Goal: Task Accomplishment & Management: Complete application form

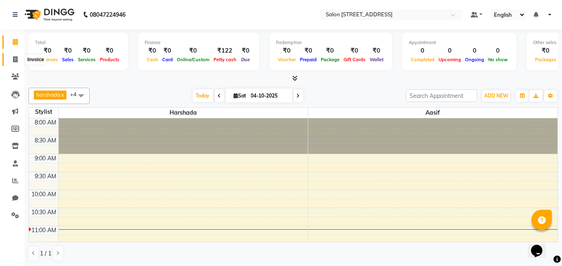
click at [15, 56] on icon at bounding box center [15, 59] width 4 height 6
select select "8448"
select select "service"
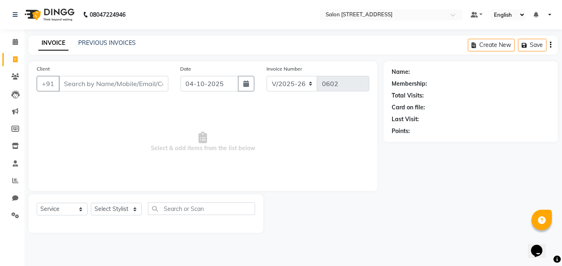
click at [112, 37] on div "INVOICE PREVIOUS INVOICES Create New Save" at bounding box center [293, 44] width 529 height 19
click at [113, 40] on link "PREVIOUS INVOICES" at bounding box center [106, 42] width 57 height 7
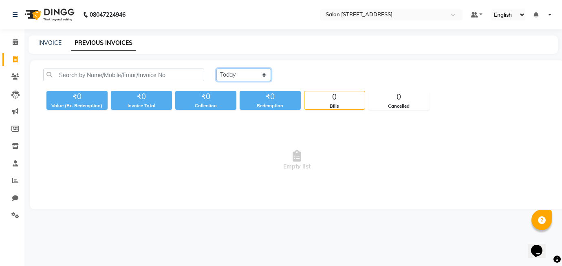
click at [231, 74] on select "Today Yesterday Custom Range" at bounding box center [243, 74] width 55 height 13
select select "yesterday"
click at [216, 68] on select "Today Yesterday Custom Range" at bounding box center [243, 74] width 55 height 13
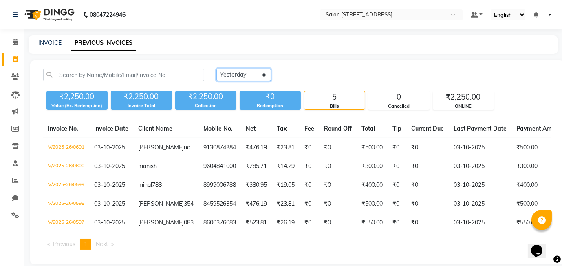
scroll to position [19, 0]
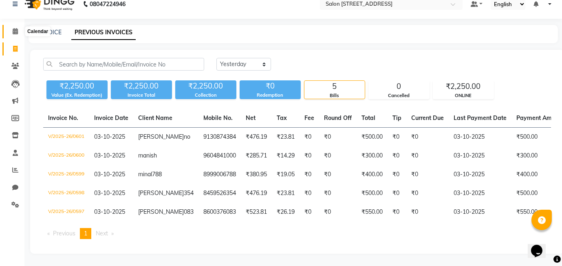
click at [15, 28] on icon at bounding box center [15, 31] width 5 height 6
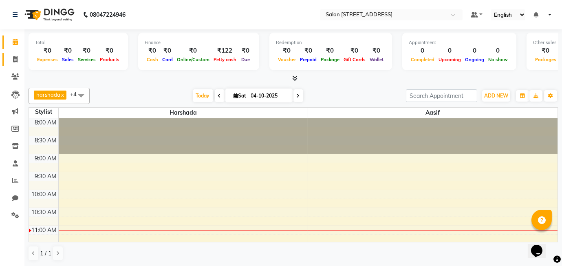
click at [14, 60] on icon at bounding box center [15, 59] width 4 height 6
select select "service"
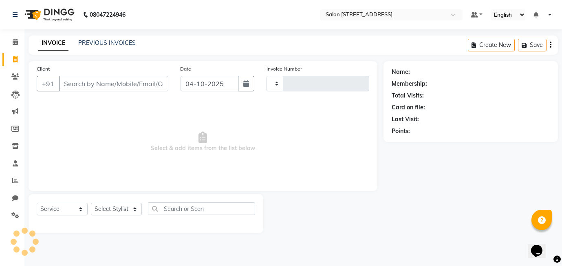
type input "0602"
select select "8448"
click at [15, 181] on icon at bounding box center [15, 180] width 6 height 6
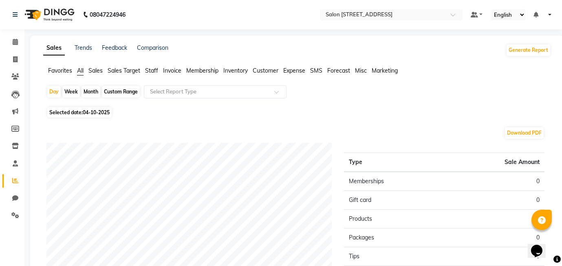
click at [97, 91] on div "Month" at bounding box center [91, 91] width 19 height 11
select select "10"
select select "2025"
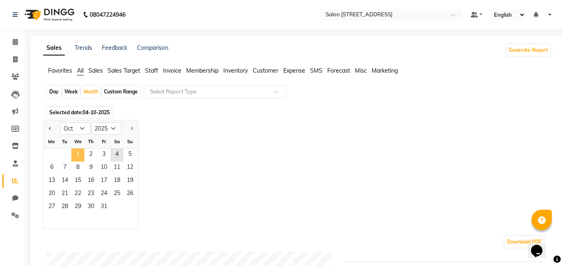
click at [79, 156] on span "1" at bounding box center [77, 154] width 13 height 13
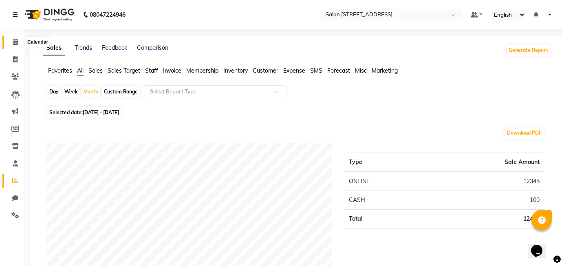
click at [16, 42] on icon at bounding box center [15, 42] width 5 height 6
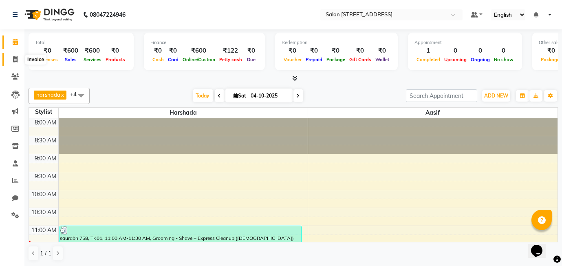
click at [15, 58] on icon at bounding box center [15, 59] width 4 height 6
select select "8448"
select select "service"
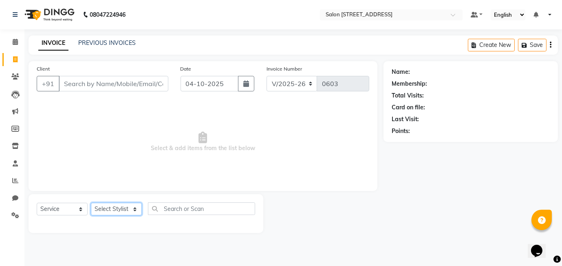
click at [120, 209] on select "Select Stylist [PERSON_NAME] Manager [PERSON_NAME]" at bounding box center [116, 209] width 51 height 13
select select "90774"
click at [91, 203] on select "Select Stylist [PERSON_NAME] Manager [PERSON_NAME]" at bounding box center [116, 209] width 51 height 13
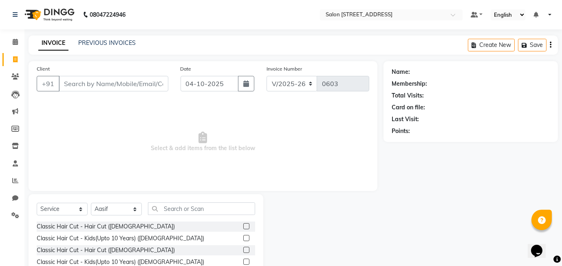
click at [247, 225] on label at bounding box center [246, 226] width 6 height 6
click at [247, 225] on input "checkbox" at bounding box center [245, 226] width 5 height 5
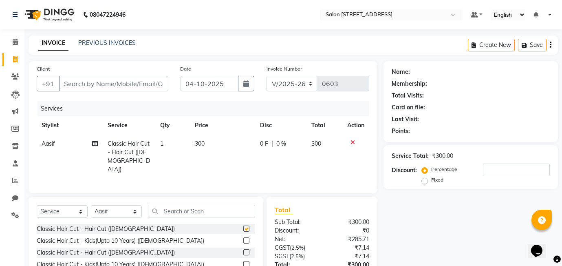
checkbox input "false"
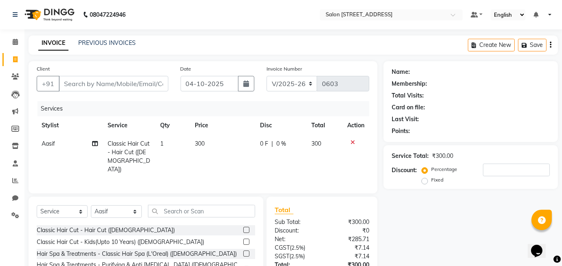
scroll to position [20, 0]
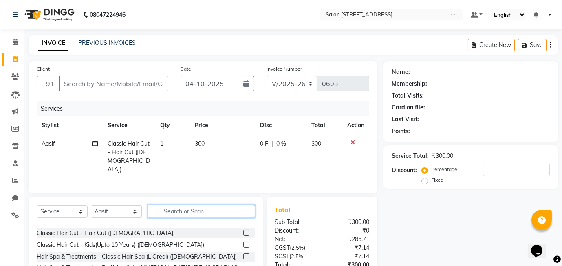
click at [186, 207] on input "text" at bounding box center [201, 211] width 107 height 13
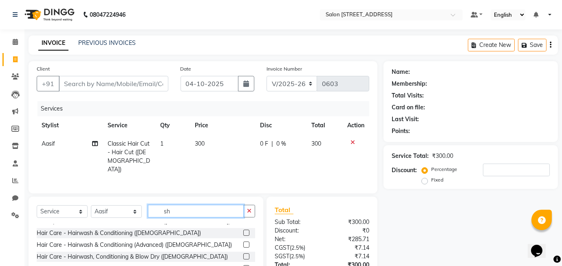
scroll to position [0, 0]
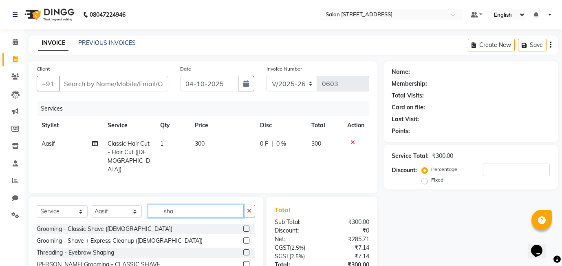
type input "sha"
click at [247, 226] on label at bounding box center [246, 228] width 6 height 6
click at [247, 226] on input "checkbox" at bounding box center [245, 228] width 5 height 5
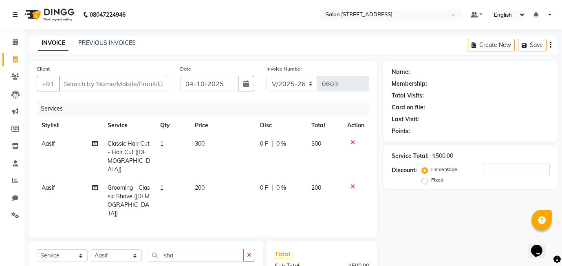
checkbox input "false"
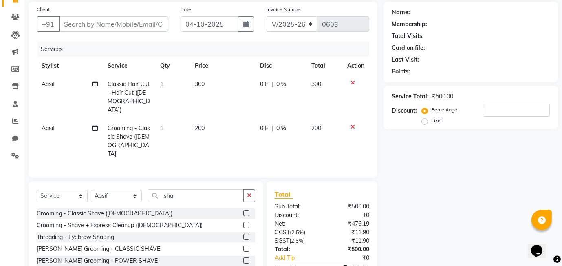
scroll to position [62, 0]
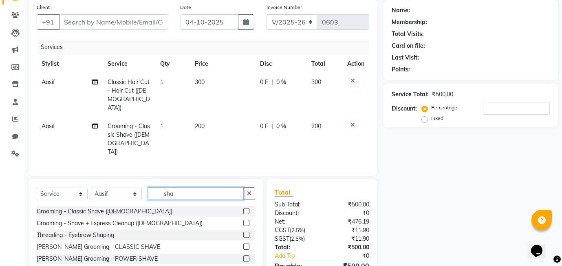
click at [187, 187] on input "sha" at bounding box center [196, 193] width 96 height 13
type input "s"
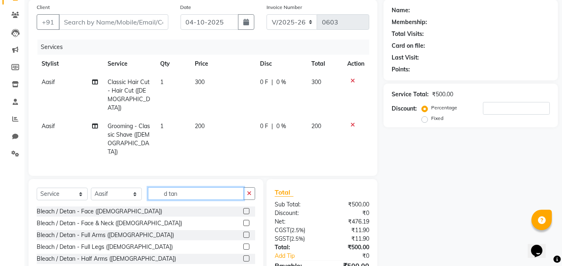
type input "d tan"
click at [248, 208] on label at bounding box center [246, 211] width 6 height 6
click at [248, 209] on input "checkbox" at bounding box center [245, 211] width 5 height 5
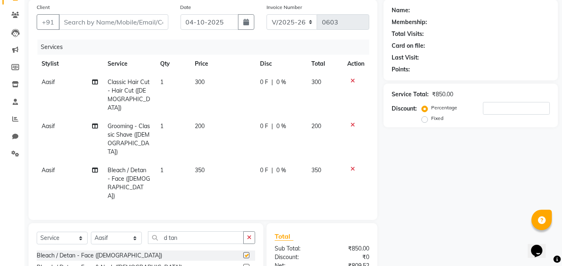
checkbox input "false"
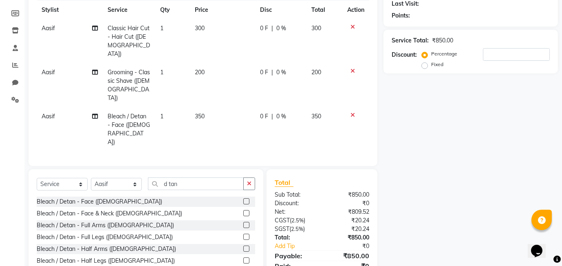
scroll to position [117, 0]
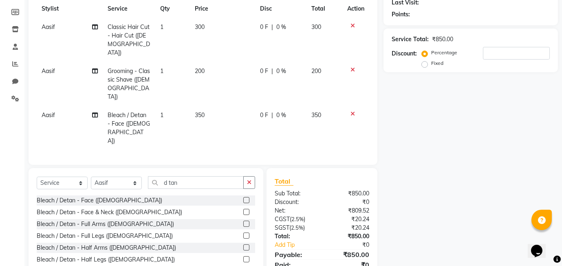
click at [209, 106] on td "350" at bounding box center [222, 128] width 65 height 44
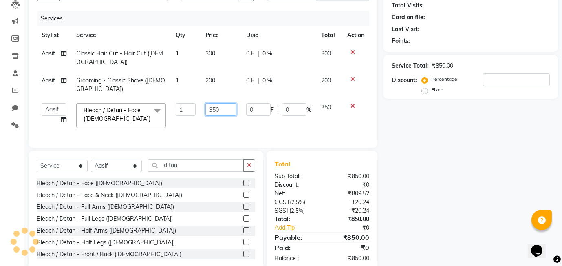
click at [224, 103] on input "350" at bounding box center [220, 109] width 31 height 13
type input "3"
type input "500"
click at [271, 113] on tbody "Aasif Classic Hair Cut - Hair Cut (Male) 1 300 0 F | 0 % 300 Aasif Grooming - C…" at bounding box center [203, 88] width 333 height 88
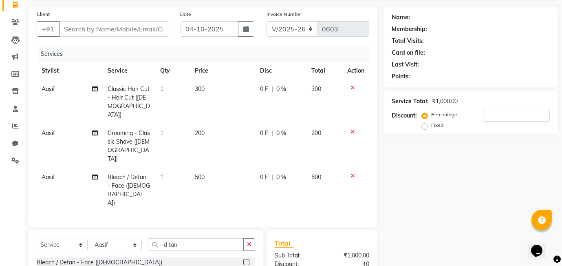
scroll to position [53, 0]
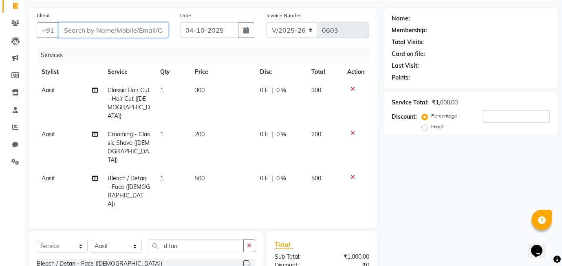
click at [129, 33] on input "Client" at bounding box center [114, 29] width 110 height 15
type input "8"
type input "0"
type input "8657356562"
click at [155, 23] on button "Add Client" at bounding box center [147, 29] width 42 height 15
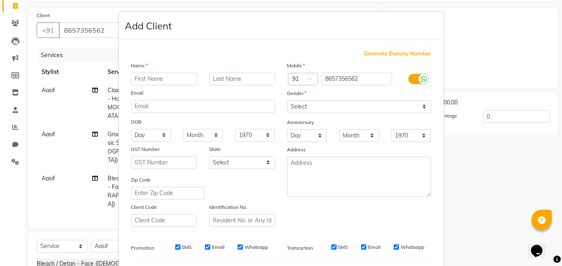
click at [152, 77] on input "text" at bounding box center [164, 79] width 66 height 13
type input "raghu"
click at [235, 77] on input "text" at bounding box center [242, 79] width 66 height 13
type input "562"
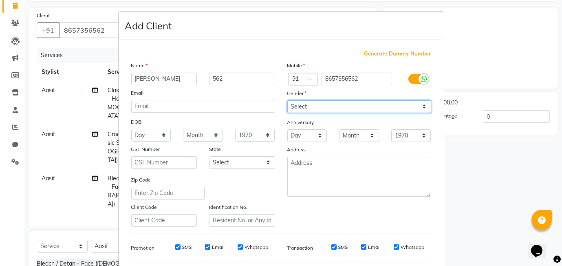
click at [347, 104] on select "Select [DEMOGRAPHIC_DATA] [DEMOGRAPHIC_DATA] Other Prefer Not To Say" at bounding box center [359, 106] width 144 height 13
select select "male"
click at [287, 100] on select "Select [DEMOGRAPHIC_DATA] [DEMOGRAPHIC_DATA] Other Prefer Not To Say" at bounding box center [359, 106] width 144 height 13
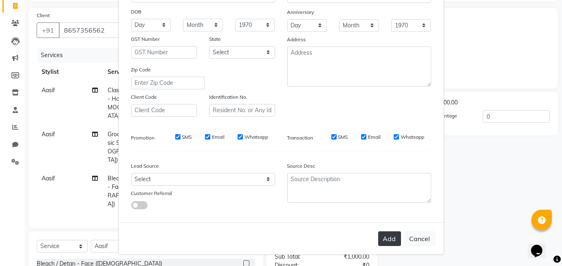
click at [394, 239] on button "Add" at bounding box center [389, 238] width 23 height 15
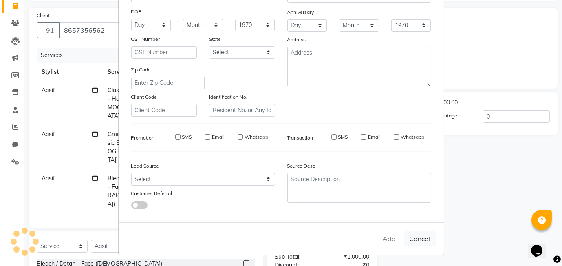
select select
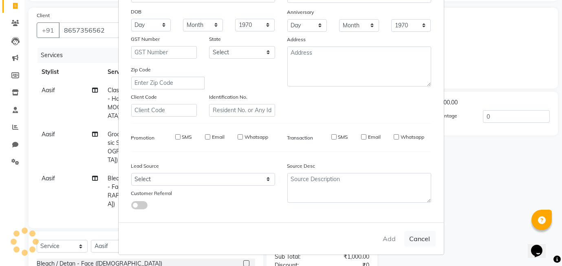
select select
checkbox input "false"
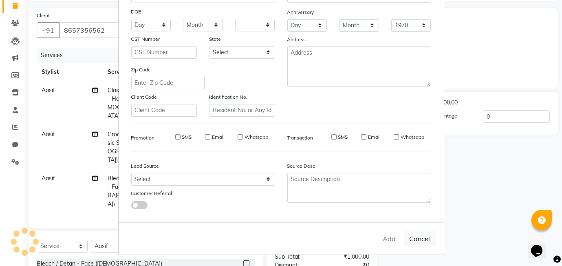
checkbox input "false"
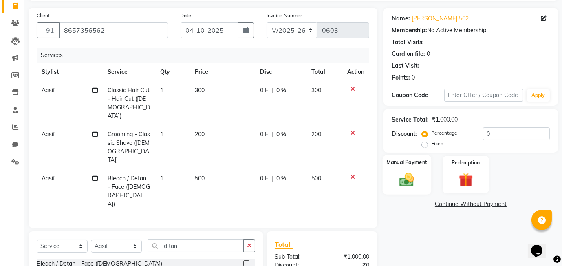
click at [405, 186] on img at bounding box center [407, 179] width 24 height 17
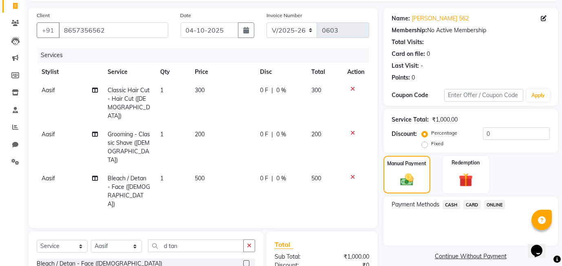
click at [454, 205] on span "CASH" at bounding box center [452, 204] width 18 height 9
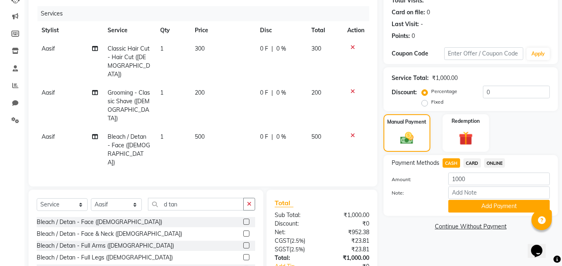
scroll to position [117, 0]
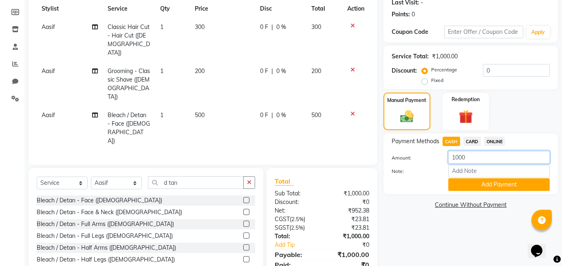
click at [469, 157] on input "1000" at bounding box center [498, 157] width 101 height 13
type input "1"
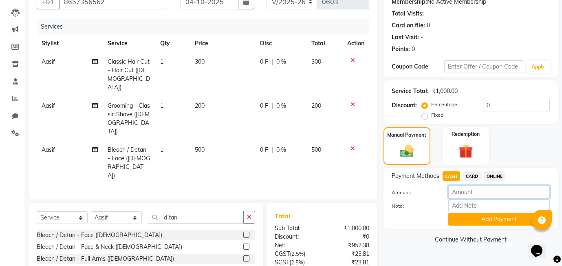
scroll to position [78, 0]
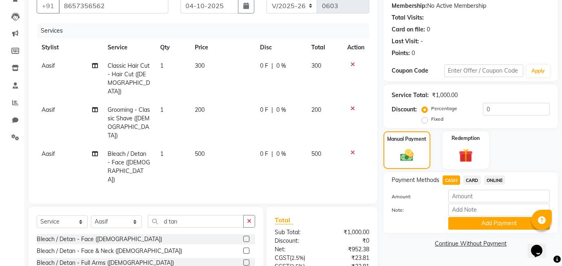
click at [431, 118] on label "Fixed" at bounding box center [437, 118] width 12 height 7
click at [425, 118] on input "Fixed" at bounding box center [426, 119] width 6 height 6
radio input "true"
click at [483, 104] on input "0" at bounding box center [516, 109] width 67 height 13
click at [503, 109] on input "20" at bounding box center [516, 109] width 67 height 13
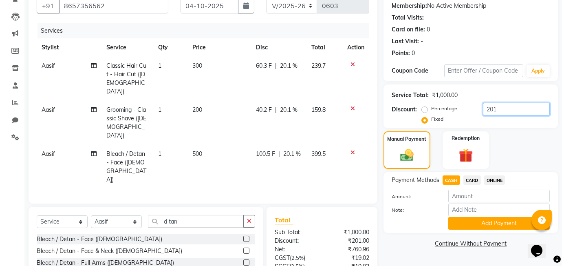
scroll to position [117, 0]
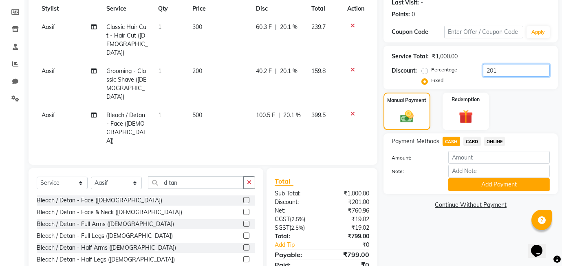
type input "201"
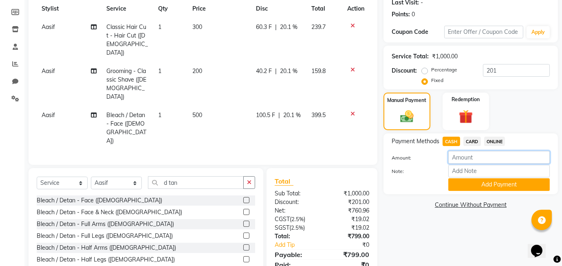
click at [469, 155] on input "number" at bounding box center [498, 157] width 101 height 13
type input "799"
click at [517, 184] on button "Add Payment" at bounding box center [498, 184] width 101 height 13
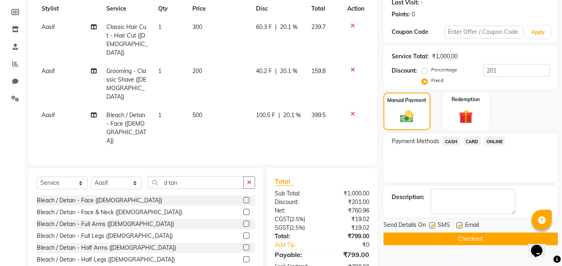
scroll to position [145, 0]
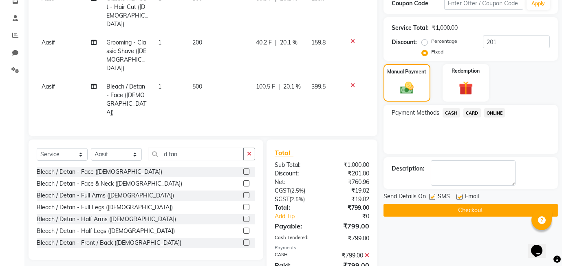
click at [366, 252] on icon at bounding box center [367, 255] width 4 height 6
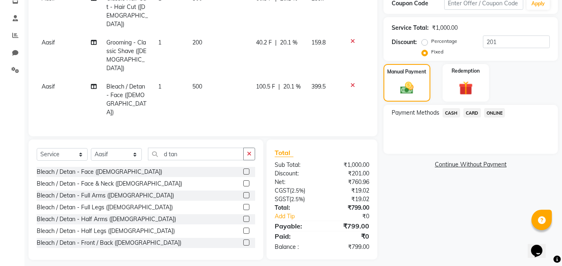
scroll to position [117, 0]
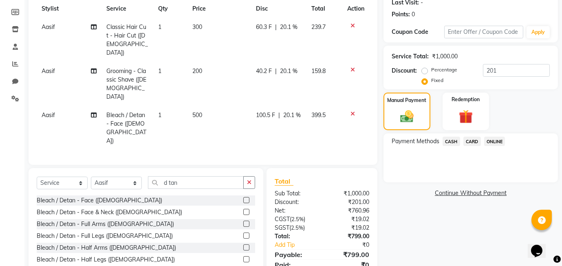
click at [447, 141] on span "CASH" at bounding box center [452, 141] width 18 height 9
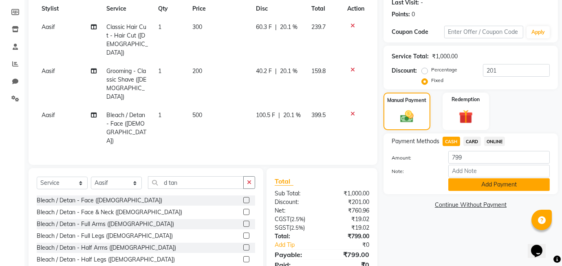
click at [492, 185] on button "Add Payment" at bounding box center [498, 184] width 101 height 13
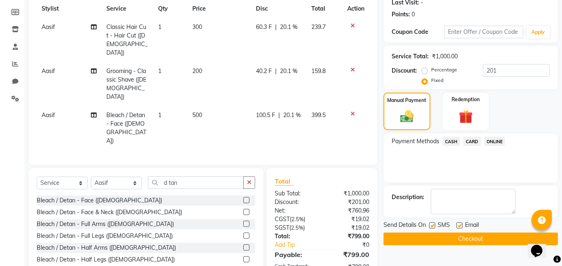
scroll to position [145, 0]
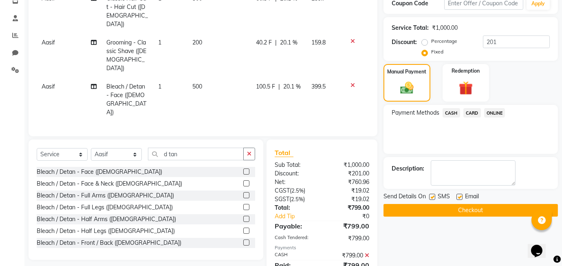
click at [453, 210] on button "Checkout" at bounding box center [471, 210] width 174 height 13
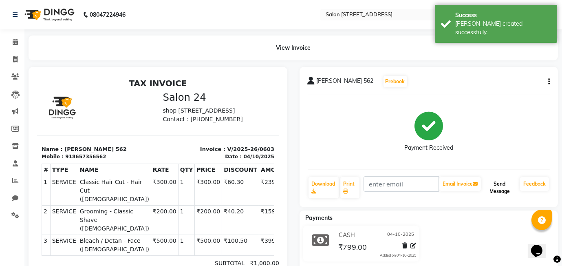
click at [492, 184] on button "Send Message" at bounding box center [500, 187] width 34 height 21
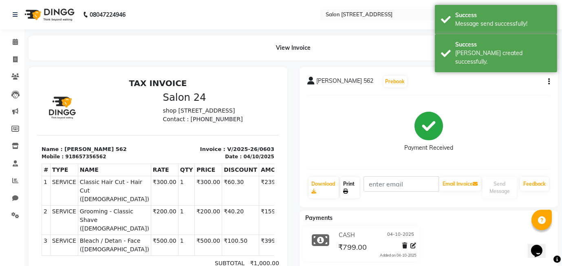
click at [353, 186] on link "Print" at bounding box center [350, 187] width 20 height 21
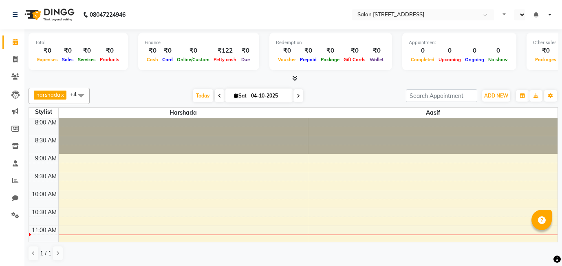
select select "en"
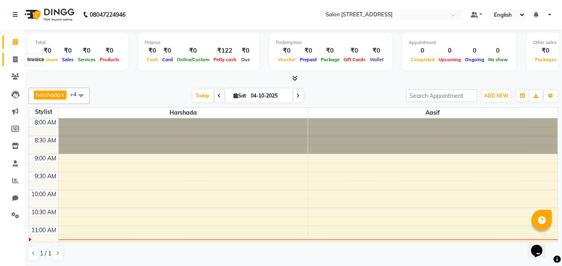
click at [14, 60] on icon at bounding box center [15, 59] width 4 height 6
select select "service"
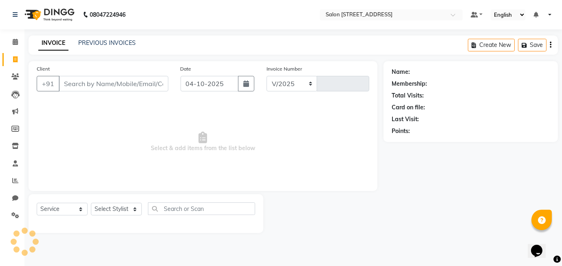
select select "8448"
type input "0602"
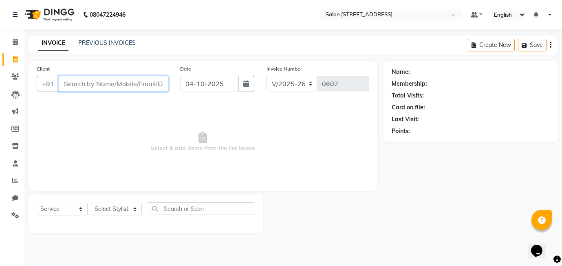
click at [75, 83] on input "Client" at bounding box center [114, 83] width 110 height 15
type input "9970358758"
click at [157, 78] on button "Add Client" at bounding box center [147, 83] width 42 height 15
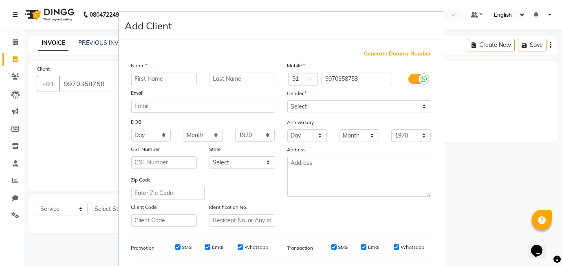
click at [156, 78] on input "text" at bounding box center [164, 79] width 66 height 13
type input "saurabh"
click at [240, 74] on input "text" at bounding box center [242, 79] width 66 height 13
type input "758"
click at [303, 106] on select "Select [DEMOGRAPHIC_DATA] [DEMOGRAPHIC_DATA] Other Prefer Not To Say" at bounding box center [359, 106] width 144 height 13
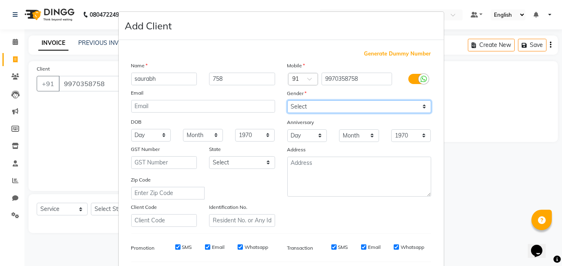
click at [287, 100] on select "Select [DEMOGRAPHIC_DATA] [DEMOGRAPHIC_DATA] Other Prefer Not To Say" at bounding box center [359, 106] width 144 height 13
click at [319, 107] on select "Select [DEMOGRAPHIC_DATA] [DEMOGRAPHIC_DATA] Other Prefer Not To Say" at bounding box center [359, 106] width 144 height 13
select select "[DEMOGRAPHIC_DATA]"
click at [287, 100] on select "Select [DEMOGRAPHIC_DATA] [DEMOGRAPHIC_DATA] Other Prefer Not To Say" at bounding box center [359, 106] width 144 height 13
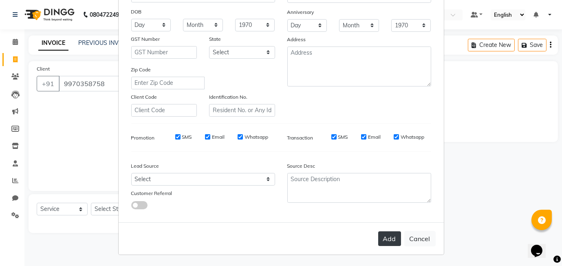
click at [390, 236] on button "Add" at bounding box center [389, 238] width 23 height 15
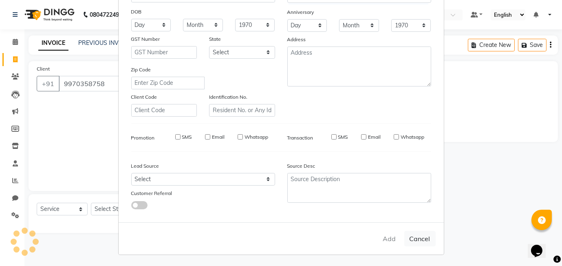
select select
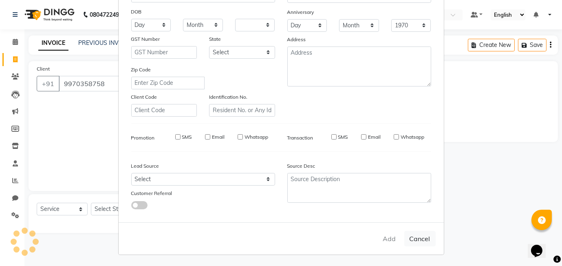
select select
checkbox input "false"
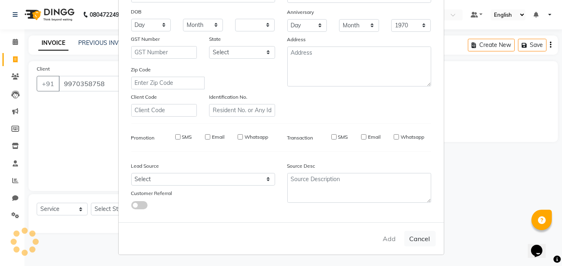
checkbox input "false"
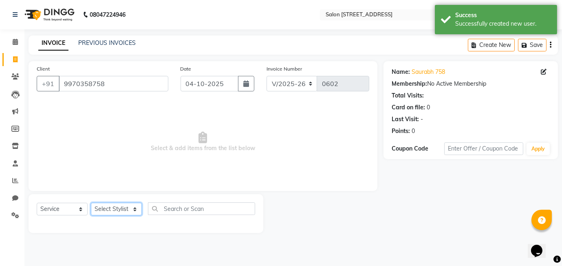
click at [126, 209] on select "Select Stylist [PERSON_NAME] Manager [PERSON_NAME]" at bounding box center [116, 209] width 51 height 13
select select "84438"
click at [91, 203] on select "Select Stylist [PERSON_NAME] Manager [PERSON_NAME]" at bounding box center [116, 209] width 51 height 13
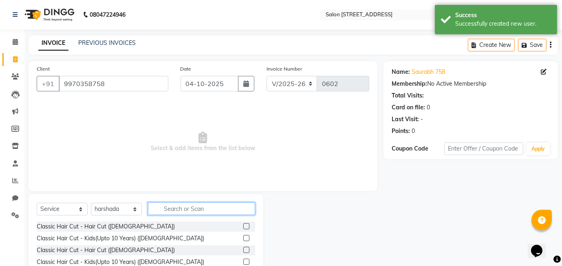
click at [170, 207] on input "text" at bounding box center [201, 208] width 107 height 13
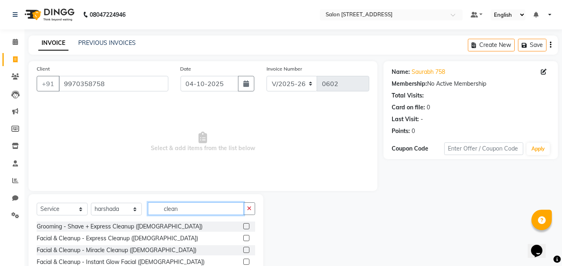
type input "clean"
click at [247, 250] on label at bounding box center [246, 250] width 6 height 6
click at [247, 250] on input "checkbox" at bounding box center [245, 249] width 5 height 5
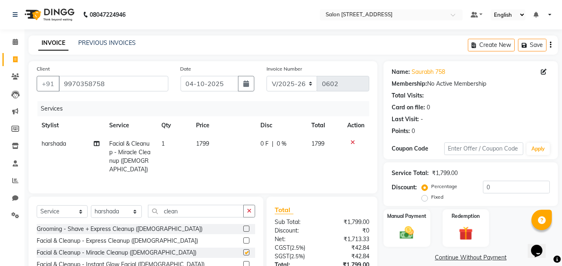
checkbox input "false"
click at [247, 226] on label at bounding box center [246, 228] width 6 height 6
click at [247, 226] on input "checkbox" at bounding box center [245, 228] width 5 height 5
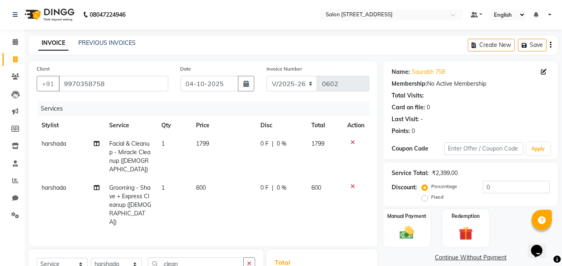
checkbox input "false"
click at [351, 142] on icon at bounding box center [352, 142] width 4 height 6
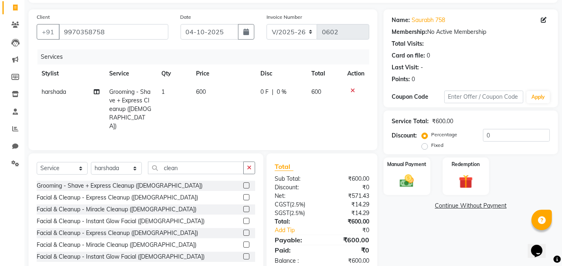
scroll to position [60, 0]
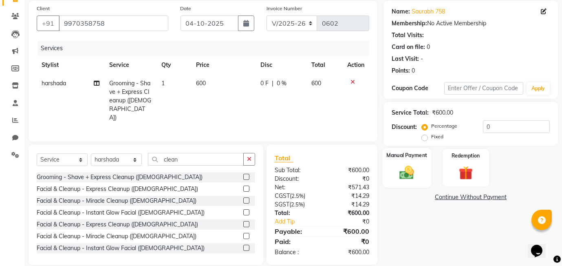
click at [412, 172] on img at bounding box center [407, 172] width 24 height 17
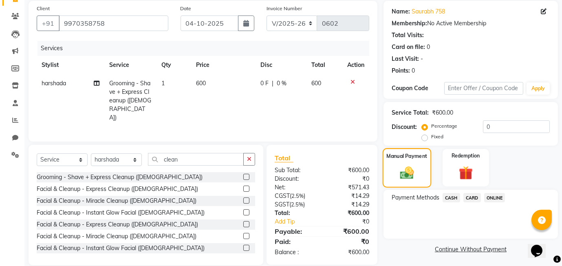
click at [412, 172] on img at bounding box center [407, 173] width 22 height 16
click at [498, 199] on span "ONLINE" at bounding box center [494, 197] width 21 height 9
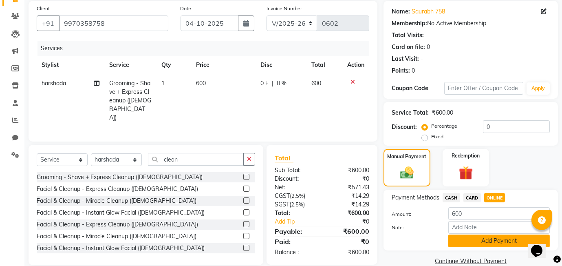
click at [507, 241] on button "Add Payment" at bounding box center [498, 240] width 101 height 13
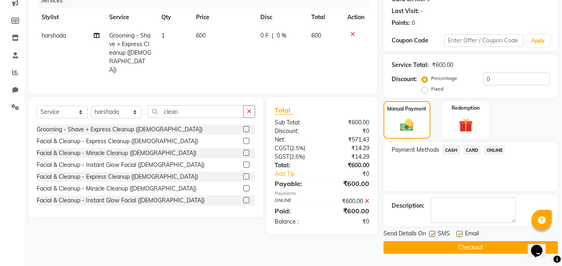
scroll to position [106, 0]
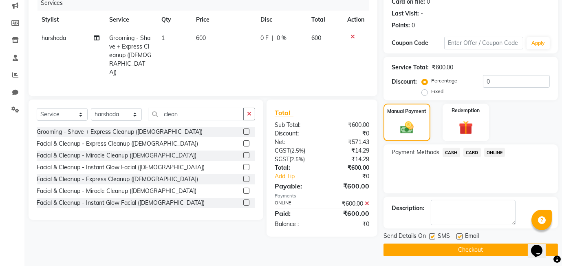
click at [485, 248] on button "Checkout" at bounding box center [471, 249] width 174 height 13
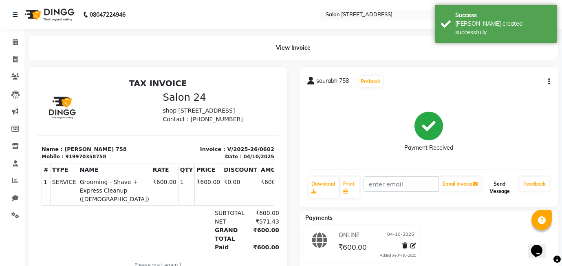
click at [505, 191] on button "Send Message" at bounding box center [500, 187] width 34 height 21
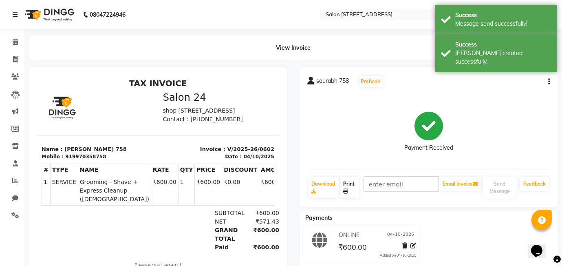
click at [350, 180] on link "Print" at bounding box center [350, 187] width 20 height 21
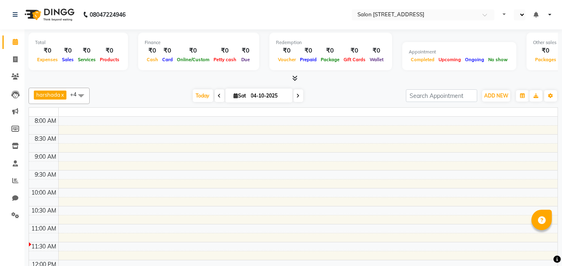
select select "en"
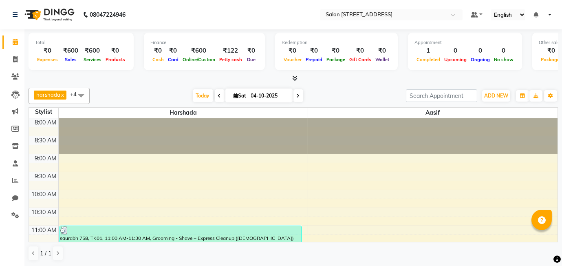
click at [534, 225] on div at bounding box center [541, 219] width 20 height 20
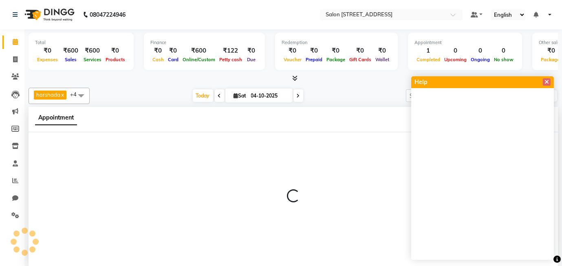
scroll to position [0, 0]
select select "90774"
select select "570"
select select "tentative"
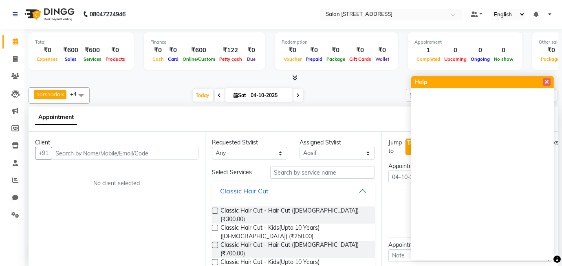
click at [162, 84] on div "harshada x faizal x Alam x Shivani x Aasif x +4 Select All Aasif harshada Rashm…" at bounding box center [293, 174] width 529 height 180
click at [548, 84] on icon at bounding box center [546, 82] width 4 height 6
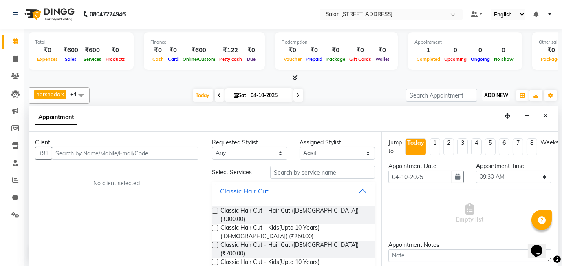
click at [503, 95] on span "ADD NEW" at bounding box center [496, 95] width 24 height 6
click at [17, 57] on icon at bounding box center [15, 59] width 4 height 6
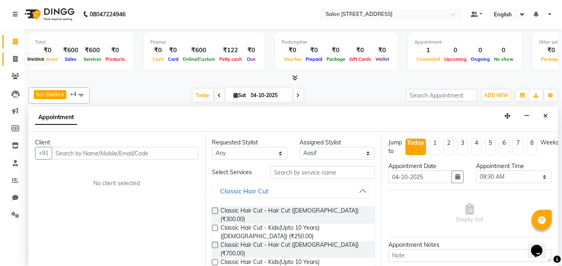
select select "service"
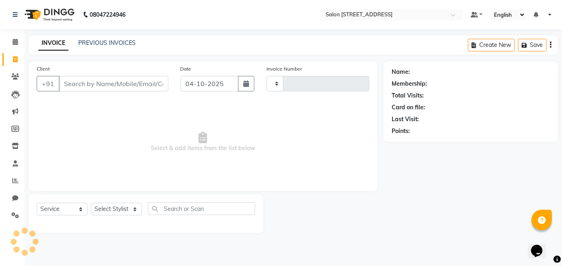
type input "0603"
select select "8448"
click at [16, 75] on icon at bounding box center [15, 76] width 8 height 6
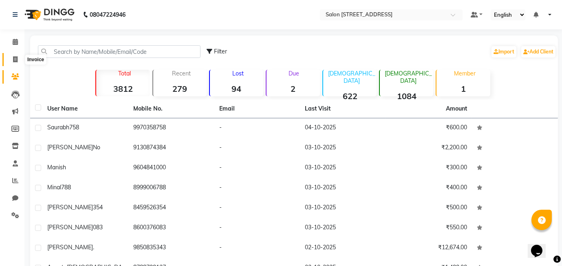
click at [13, 59] on icon at bounding box center [15, 59] width 4 height 6
select select "8448"
select select "service"
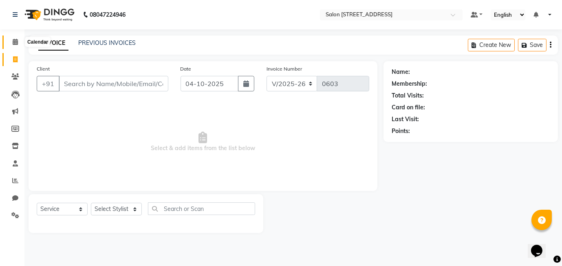
click at [15, 44] on icon at bounding box center [15, 42] width 5 height 6
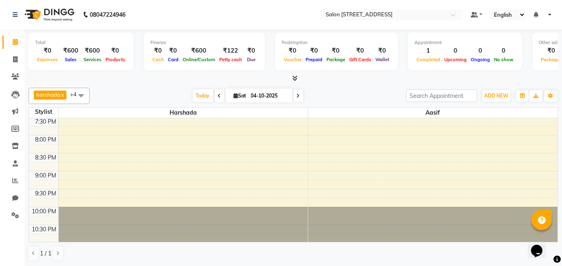
scroll to position [413, 0]
click at [494, 95] on span "ADD NEW" at bounding box center [496, 96] width 24 height 6
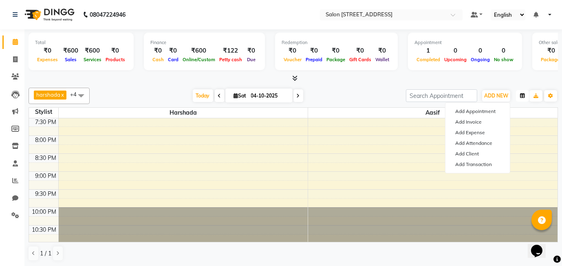
click at [523, 93] on icon "button" at bounding box center [522, 95] width 5 height 5
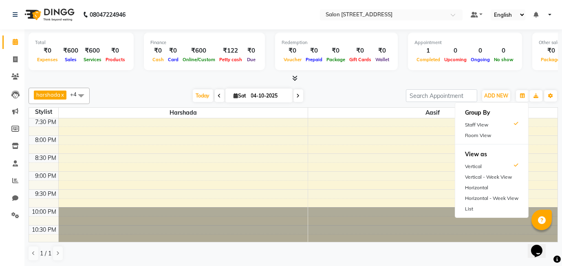
click at [516, 72] on div "Total ₹0 Expenses ₹600 Sales ₹600 Services ₹0 Products Finance ₹0 Cash ₹0 Card …" at bounding box center [293, 53] width 529 height 40
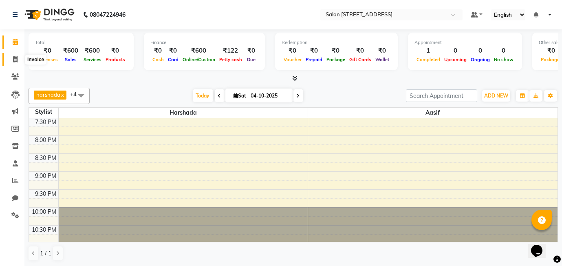
click at [13, 55] on span at bounding box center [15, 59] width 14 height 9
select select "8448"
select select "service"
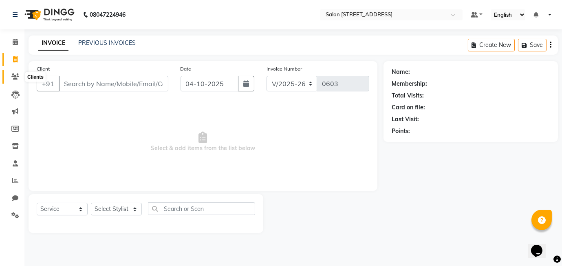
click at [18, 76] on icon at bounding box center [15, 76] width 8 height 6
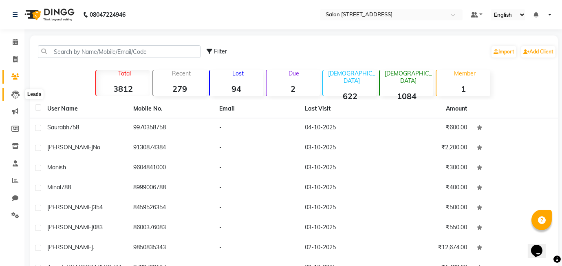
click at [13, 95] on icon at bounding box center [15, 94] width 8 height 8
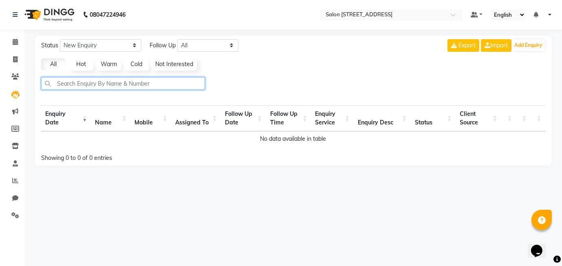
click at [73, 83] on input "text" at bounding box center [123, 83] width 164 height 13
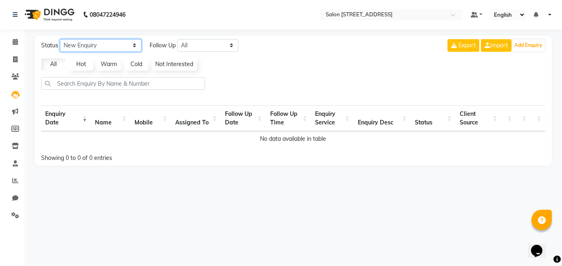
click at [101, 43] on select "New Enquiry Open Enquiry Converted Enquiry All" at bounding box center [101, 45] width 82 height 13
click at [60, 39] on select "New Enquiry Open Enquiry Converted Enquiry All" at bounding box center [101, 45] width 82 height 13
click at [112, 48] on select "New Enquiry Open Enquiry Converted Enquiry All" at bounding box center [101, 45] width 82 height 13
select select "None"
click at [60, 39] on select "New Enquiry Open Enquiry Converted Enquiry All" at bounding box center [101, 45] width 82 height 13
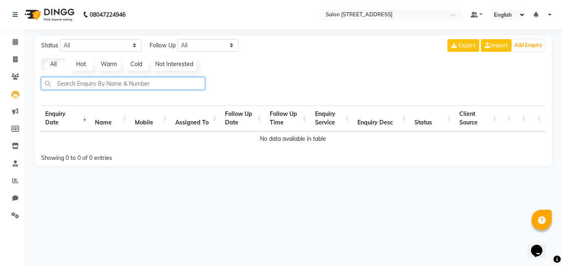
click at [77, 81] on input "text" at bounding box center [123, 83] width 164 height 13
type input "a"
type input "8788799"
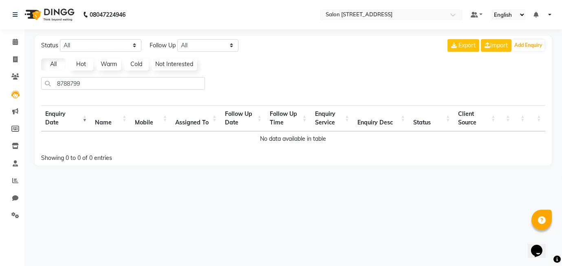
click at [105, 122] on th "Name" at bounding box center [111, 118] width 40 height 26
click at [55, 122] on th "Enquiry Date" at bounding box center [66, 118] width 50 height 26
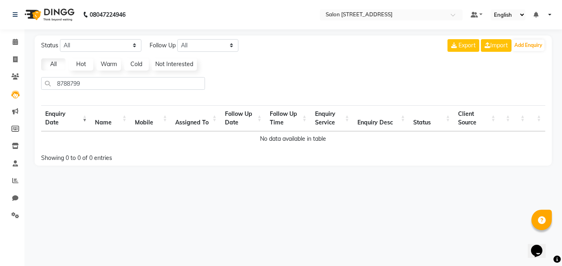
click at [61, 126] on th "Enquiry Date" at bounding box center [66, 118] width 50 height 26
click at [84, 120] on th "Enquiry Date" at bounding box center [66, 118] width 50 height 26
click at [469, 44] on span "Export" at bounding box center [466, 45] width 17 height 7
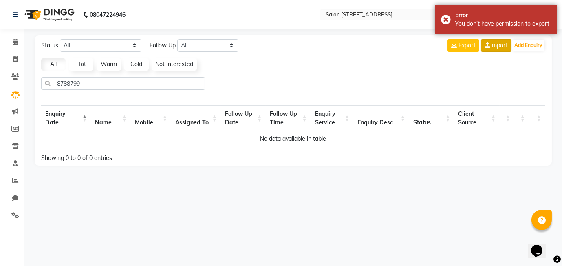
click at [503, 42] on link "Import" at bounding box center [496, 45] width 31 height 13
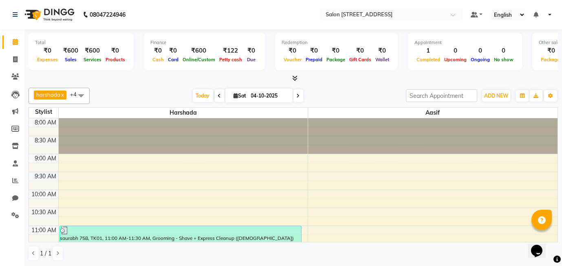
click at [542, 218] on icon at bounding box center [542, 220] width 8 height 8
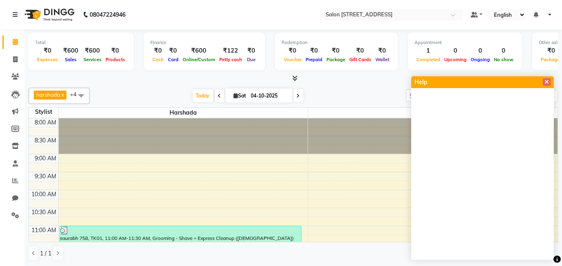
scroll to position [0, 0]
click at [549, 82] on icon at bounding box center [546, 82] width 4 height 6
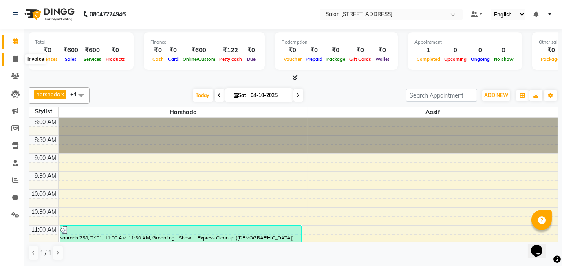
click at [13, 60] on icon at bounding box center [15, 59] width 4 height 6
select select "service"
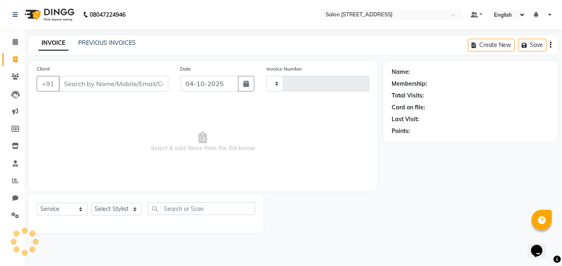
type input "0604"
select select "8448"
click at [106, 88] on input "Client" at bounding box center [114, 83] width 110 height 15
type input "8"
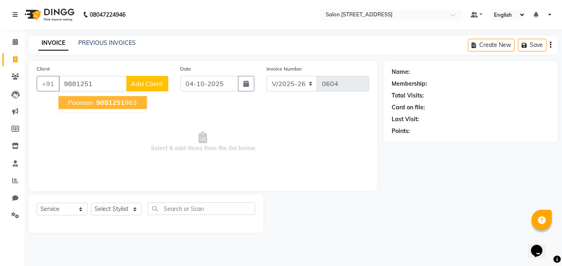
click at [84, 107] on button "Poonam 9881251 963" at bounding box center [102, 102] width 88 height 13
type input "9881251963"
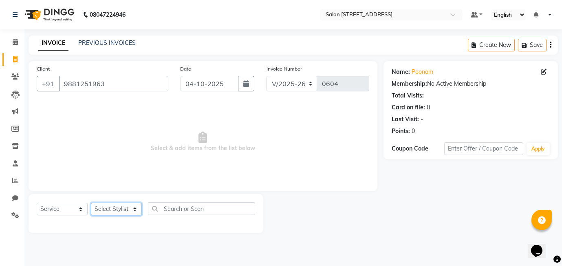
click at [118, 207] on select "Select Stylist [PERSON_NAME] Manager [PERSON_NAME]" at bounding box center [116, 209] width 51 height 13
select select "91925"
click at [91, 203] on select "Select Stylist [PERSON_NAME] Manager [PERSON_NAME]" at bounding box center [116, 209] width 51 height 13
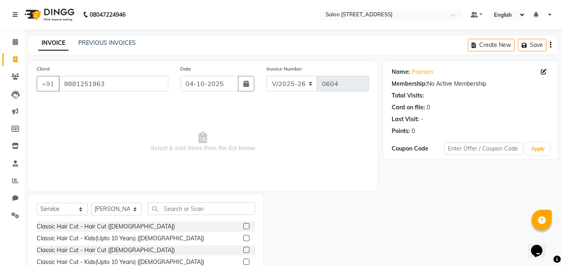
click at [247, 252] on label at bounding box center [246, 250] width 6 height 6
click at [247, 252] on input "checkbox" at bounding box center [245, 249] width 5 height 5
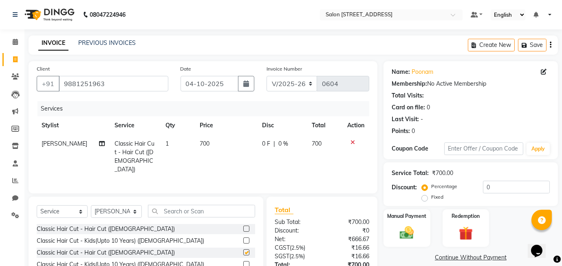
checkbox input "false"
click at [483, 184] on input "0" at bounding box center [516, 187] width 67 height 13
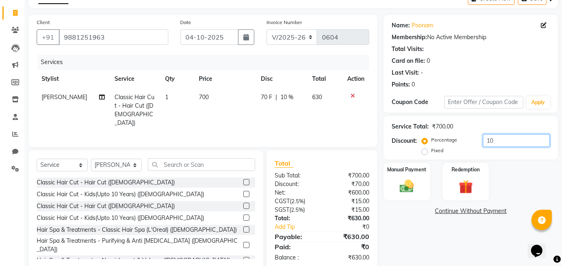
scroll to position [60, 0]
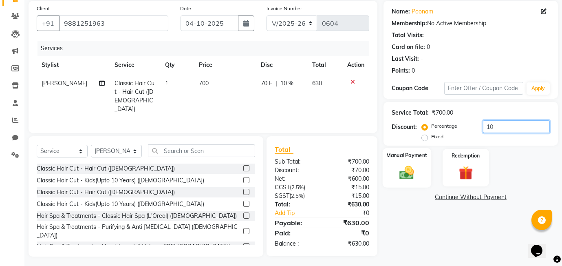
type input "10"
click at [409, 176] on img at bounding box center [407, 172] width 24 height 17
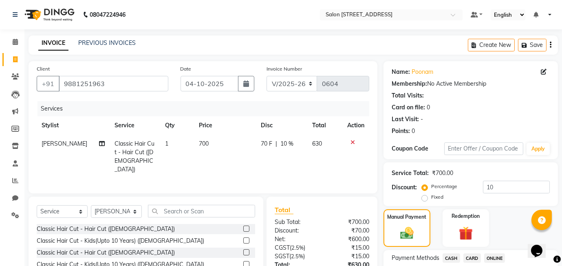
scroll to position [62, 0]
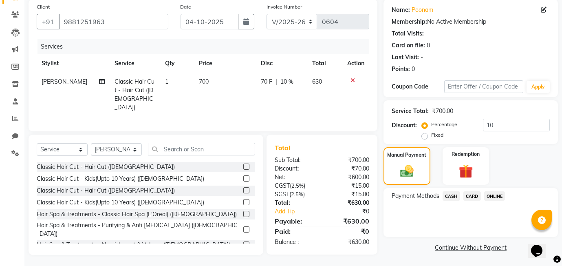
click at [493, 194] on span "ONLINE" at bounding box center [494, 195] width 21 height 9
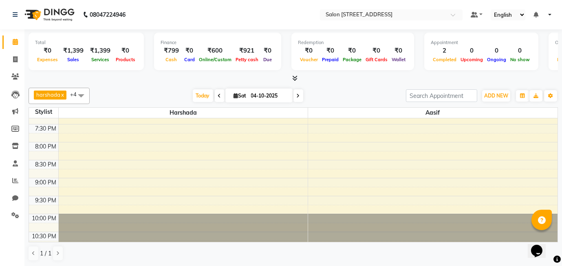
scroll to position [413, 0]
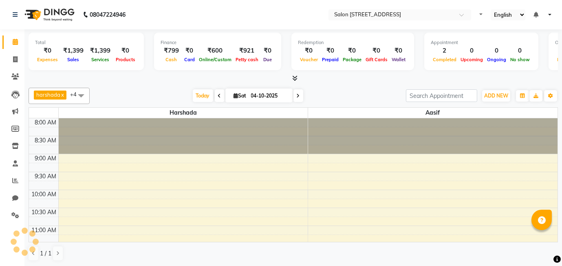
select select "en"
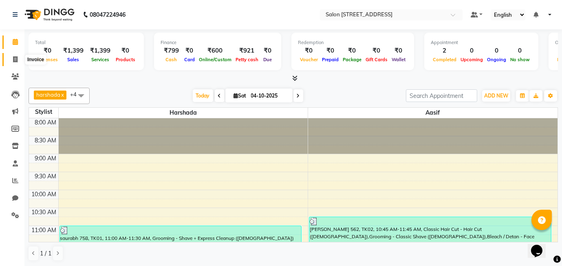
click at [17, 59] on icon at bounding box center [15, 59] width 4 height 6
select select "service"
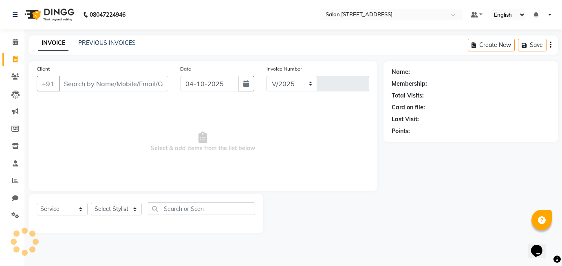
select select "8448"
type input "0604"
click at [77, 84] on input "Client" at bounding box center [114, 83] width 110 height 15
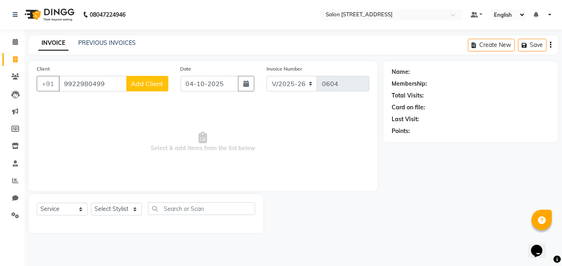
type input "9922980499"
click at [151, 88] on button "Add Client" at bounding box center [147, 83] width 42 height 15
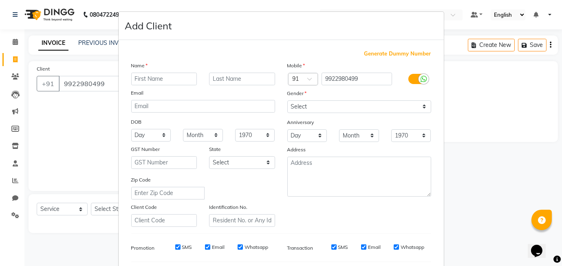
click at [153, 77] on input "text" at bounding box center [164, 79] width 66 height 13
type input "sunil"
click at [264, 78] on input "text" at bounding box center [242, 79] width 66 height 13
type input "499"
click at [311, 111] on select "Select [DEMOGRAPHIC_DATA] [DEMOGRAPHIC_DATA] Other Prefer Not To Say" at bounding box center [359, 106] width 144 height 13
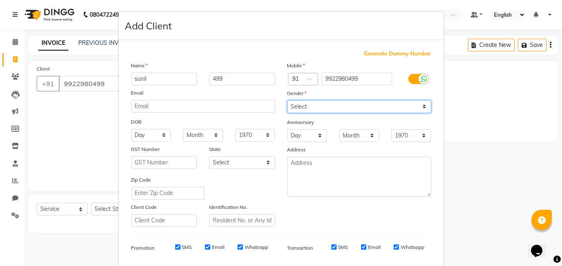
select select "male"
click at [287, 100] on select "Select [DEMOGRAPHIC_DATA] [DEMOGRAPHIC_DATA] Other Prefer Not To Say" at bounding box center [359, 106] width 144 height 13
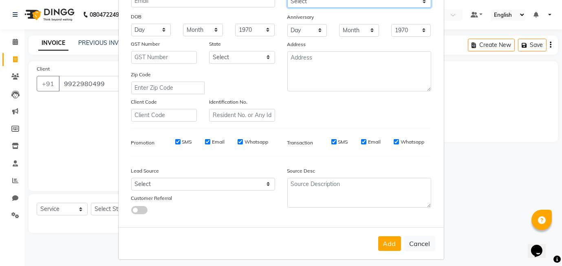
scroll to position [110, 0]
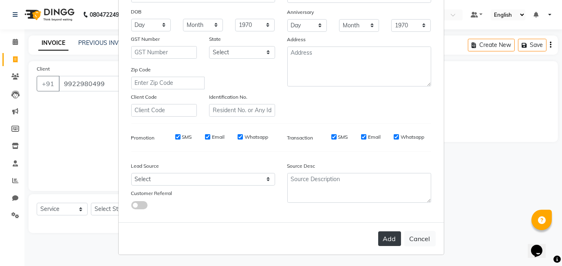
click at [395, 238] on button "Add" at bounding box center [389, 238] width 23 height 15
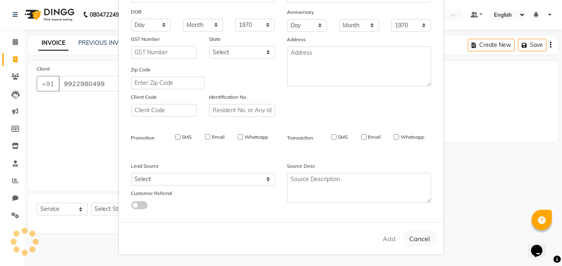
select select
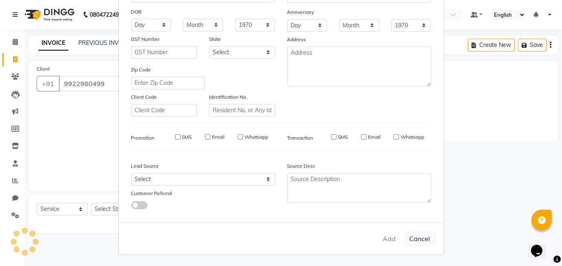
select select
checkbox input "false"
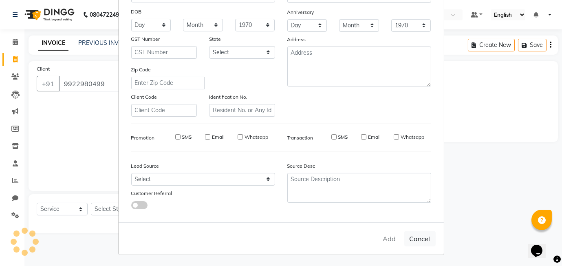
checkbox input "false"
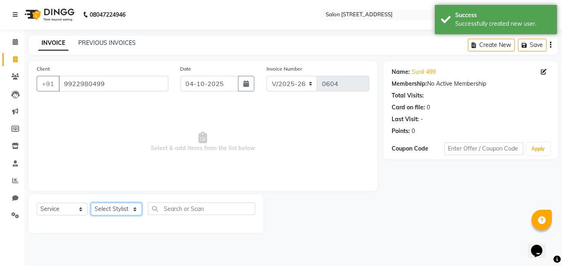
click at [125, 206] on select "Select Stylist Aasif harshada Manager Rashmi Titiksha" at bounding box center [116, 209] width 51 height 13
select select "90774"
click at [91, 203] on select "Select Stylist Aasif harshada Manager Rashmi Titiksha" at bounding box center [116, 209] width 51 height 13
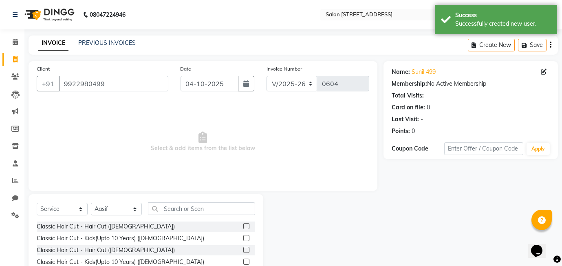
click at [245, 227] on label at bounding box center [246, 226] width 6 height 6
click at [245, 227] on input "checkbox" at bounding box center [245, 226] width 5 height 5
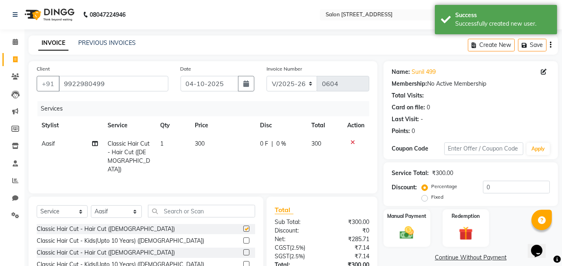
checkbox input "false"
click at [426, 228] on div "Manual Payment" at bounding box center [407, 227] width 48 height 39
click at [503, 258] on span "ONLINE" at bounding box center [494, 257] width 21 height 9
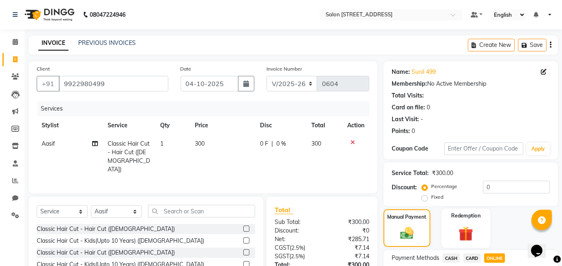
scroll to position [74, 0]
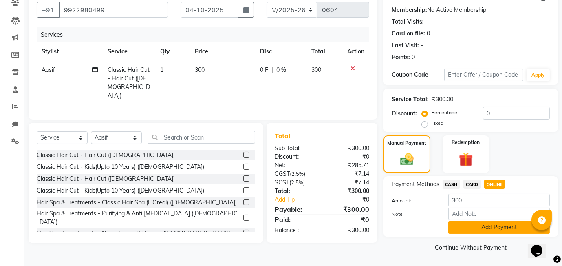
click at [468, 227] on button "Add Payment" at bounding box center [498, 227] width 101 height 13
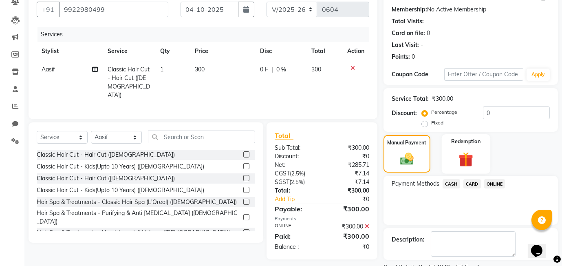
scroll to position [108, 0]
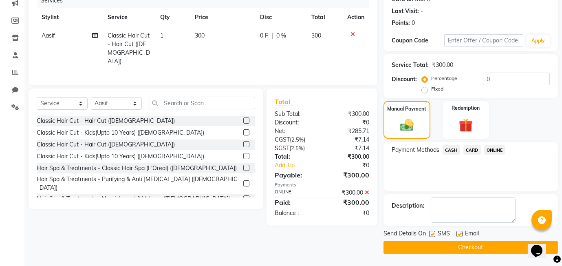
click at [474, 248] on button "Checkout" at bounding box center [471, 247] width 174 height 13
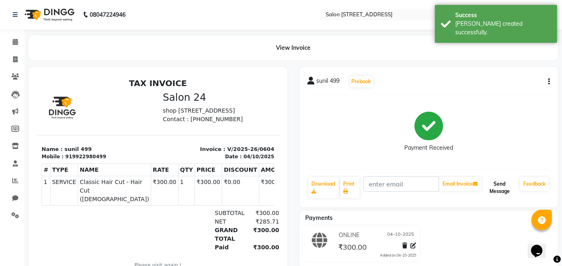
click at [505, 189] on button "Send Message" at bounding box center [500, 187] width 34 height 21
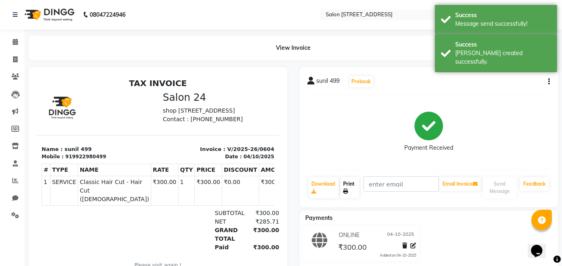
click at [351, 187] on link "Print" at bounding box center [350, 187] width 20 height 21
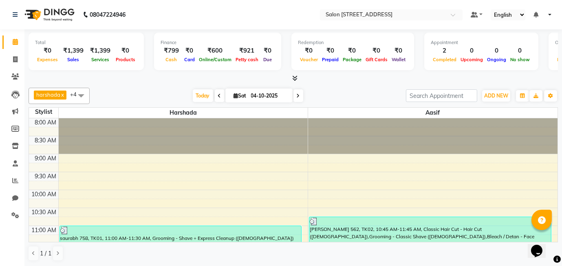
click at [372, 97] on div "[DATE] [DATE]" at bounding box center [248, 96] width 308 height 12
click at [14, 92] on icon at bounding box center [15, 94] width 8 height 8
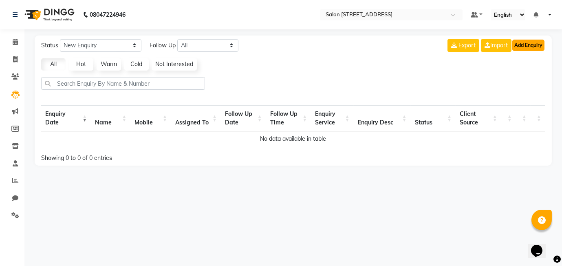
click at [531, 41] on button "Add Enquiry" at bounding box center [528, 45] width 32 height 11
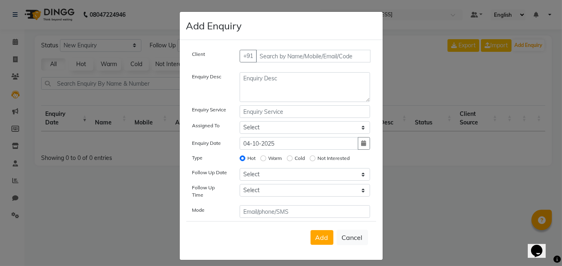
scroll to position [0, 0]
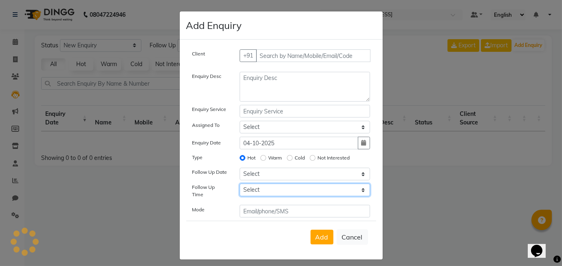
click at [269, 190] on select "Select 07:00 AM 07:15 AM 07:30 AM 07:45 AM 08:00 AM 08:15 AM 08:30 AM 08:45 AM …" at bounding box center [305, 189] width 130 height 13
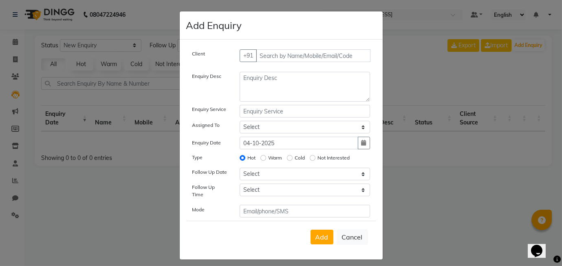
click at [146, 207] on ngb-modal-window "Add Enquiry Client +91 Enquiry Desc Enquiry Service Assigned To Select [PERSON_…" at bounding box center [281, 133] width 562 height 266
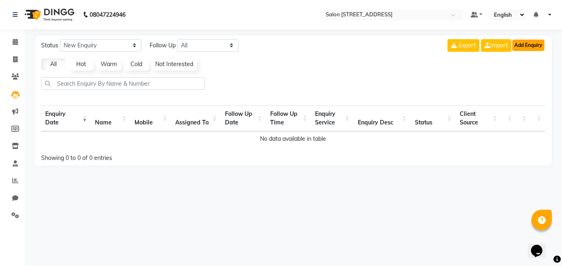
click at [533, 45] on button "Add Enquiry" at bounding box center [528, 45] width 32 height 11
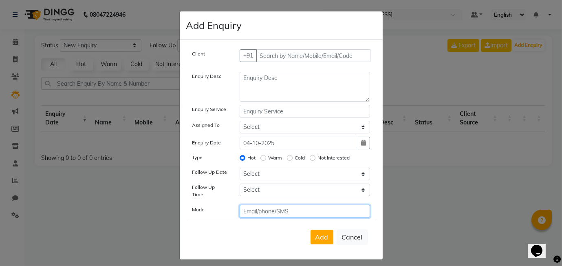
click at [257, 205] on input "text" at bounding box center [305, 211] width 130 height 13
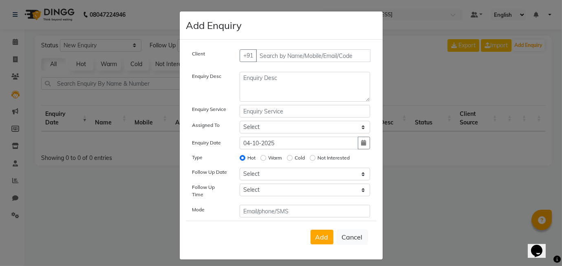
click at [444, 75] on ngb-modal-window "Add Enquiry Client +91 Enquiry Desc Enquiry Service Assigned To Select [PERSON_…" at bounding box center [281, 133] width 562 height 266
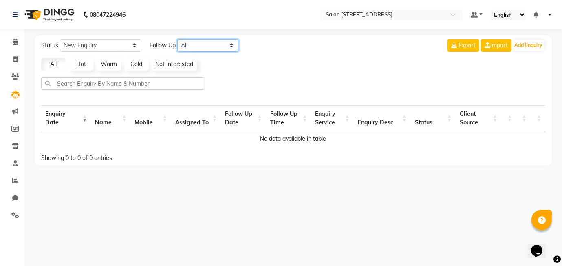
click at [183, 47] on select "All [DATE] [DATE] This Week This Month Custom" at bounding box center [207, 45] width 61 height 13
click at [161, 43] on span "Follow Up" at bounding box center [163, 45] width 26 height 9
click at [532, 44] on button "Add Enquiry" at bounding box center [528, 45] width 32 height 11
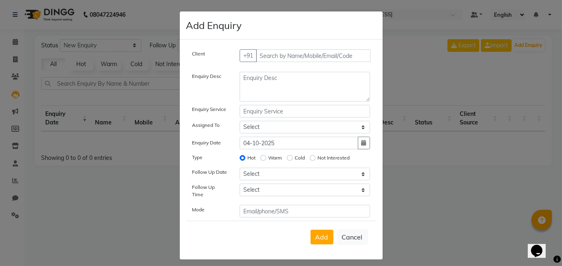
scroll to position [0, 0]
click at [114, 95] on ngb-modal-window "Add Enquiry Client +91 Enquiry Desc Enquiry Service Assigned To Select [PERSON_…" at bounding box center [281, 133] width 562 height 266
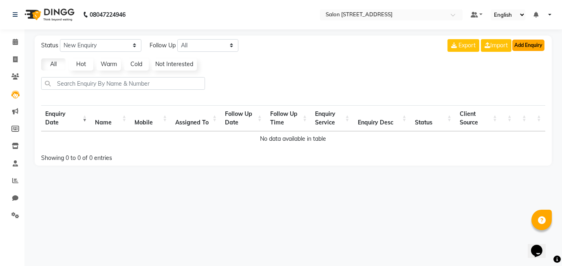
click at [531, 43] on button "Add Enquiry" at bounding box center [528, 45] width 32 height 11
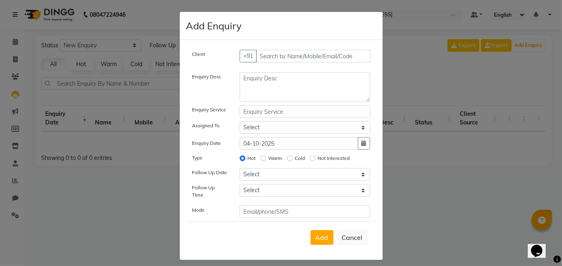
click at [458, 79] on ngb-modal-window "Add Enquiry Client +91 Enquiry Desc Enquiry Service Assigned To Select [PERSON_…" at bounding box center [281, 133] width 562 height 266
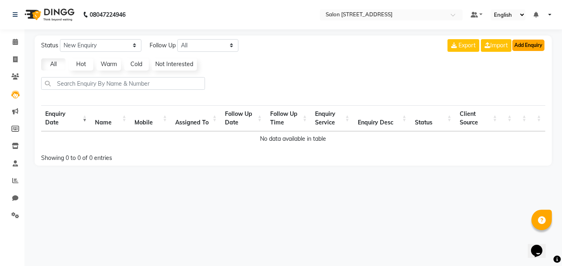
click at [535, 45] on button "Add Enquiry" at bounding box center [528, 45] width 32 height 11
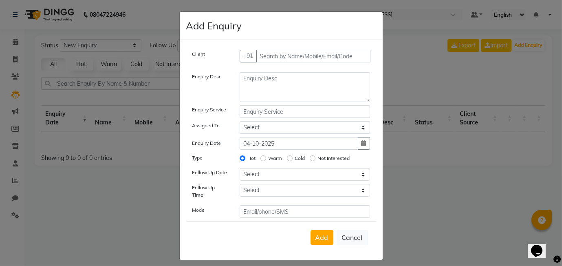
click at [397, 82] on ngb-modal-window "Add Enquiry Client +91 Enquiry Desc Enquiry Service Assigned To Select [PERSON_…" at bounding box center [281, 133] width 562 height 266
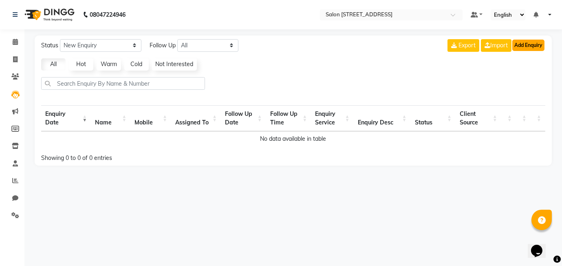
click at [538, 46] on button "Add Enquiry" at bounding box center [528, 45] width 32 height 11
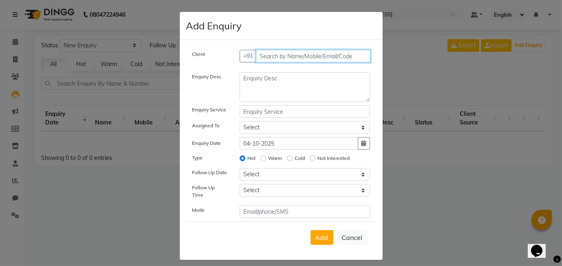
click at [309, 57] on input "text" at bounding box center [313, 56] width 115 height 13
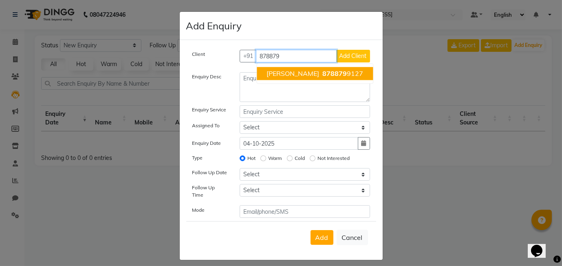
click at [322, 75] on span "878879" at bounding box center [334, 73] width 24 height 8
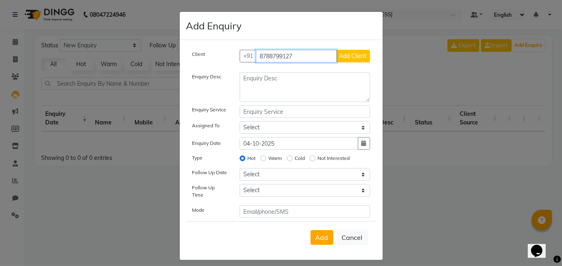
type input "8788799127"
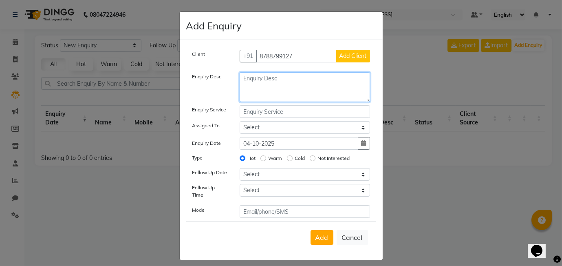
click at [274, 78] on textarea at bounding box center [305, 87] width 130 height 30
type textarea "2"
click at [397, 83] on ngb-modal-window "Add Enquiry Client [PHONE_NUMBER] Add Client Enquiry Desc 2 Enquiry Service Ass…" at bounding box center [281, 133] width 562 height 266
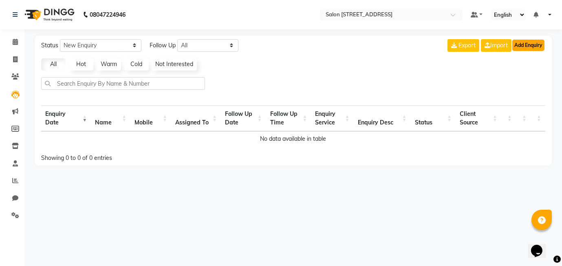
click at [529, 47] on button "Add Enquiry" at bounding box center [528, 45] width 32 height 11
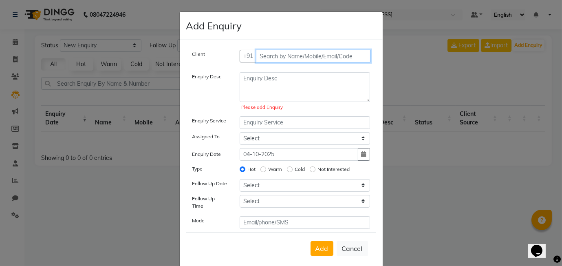
click at [304, 54] on input "text" at bounding box center [313, 56] width 115 height 13
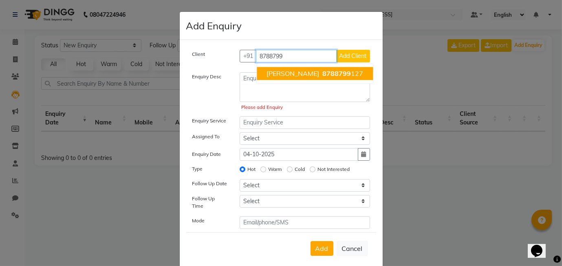
click at [322, 74] on span "8788799" at bounding box center [336, 73] width 29 height 8
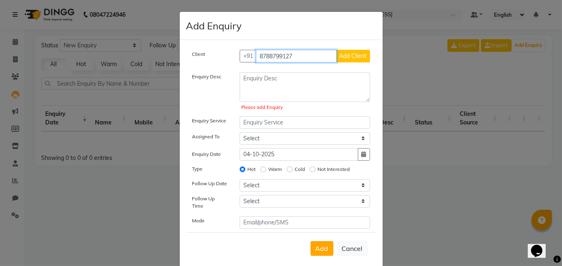
type input "8788799127"
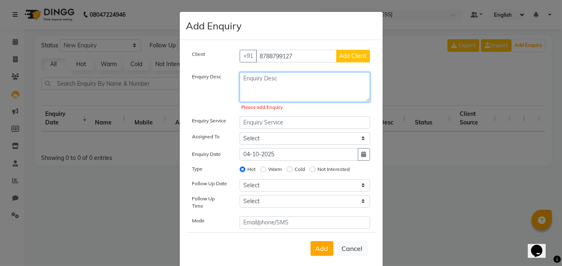
click at [259, 80] on textarea at bounding box center [305, 87] width 130 height 30
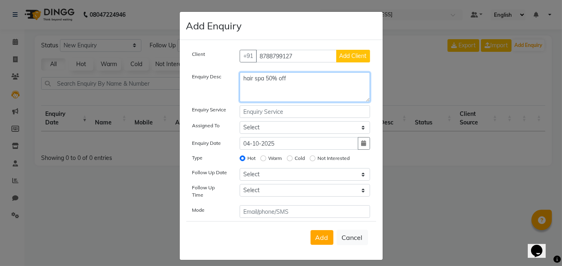
type textarea "hair spa 50% off"
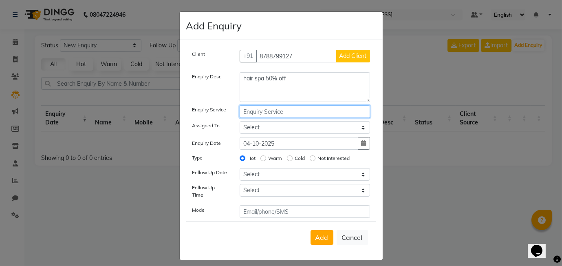
click at [271, 114] on input "text" at bounding box center [305, 111] width 130 height 13
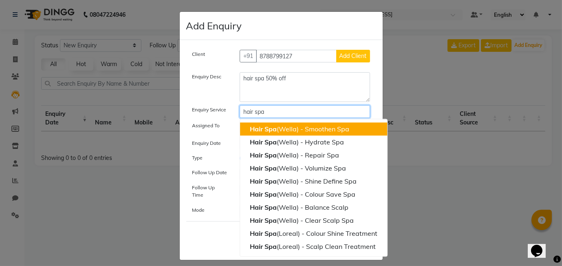
click at [304, 132] on ngb-highlight "Hair Spa (Wella) - Smoothen Spa" at bounding box center [299, 129] width 99 height 8
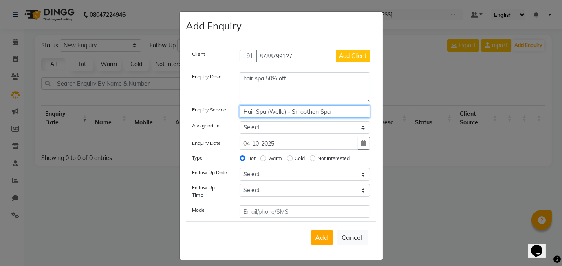
type input "Hair Spa (Wella) - Smoothen Spa"
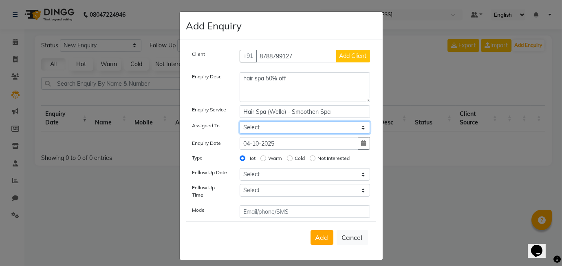
click at [287, 126] on select "Select [PERSON_NAME] Manager [PERSON_NAME]" at bounding box center [305, 127] width 130 height 13
click at [240, 121] on select "Select [PERSON_NAME] Manager [PERSON_NAME]" at bounding box center [305, 127] width 130 height 13
click at [292, 129] on select "Select [PERSON_NAME] Manager [PERSON_NAME]" at bounding box center [305, 127] width 130 height 13
click at [240, 121] on select "Select [PERSON_NAME] Manager [PERSON_NAME]" at bounding box center [305, 127] width 130 height 13
click at [290, 128] on select "Select [PERSON_NAME] Manager [PERSON_NAME]" at bounding box center [305, 127] width 130 height 13
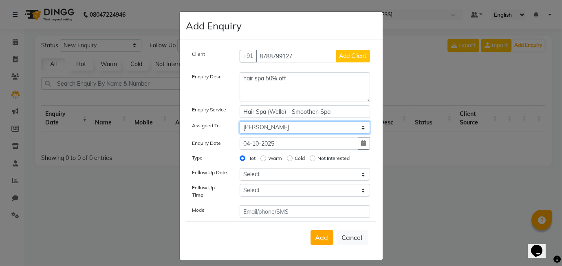
select select "90774"
click at [240, 121] on select "Select [PERSON_NAME] Manager [PERSON_NAME]" at bounding box center [305, 127] width 130 height 13
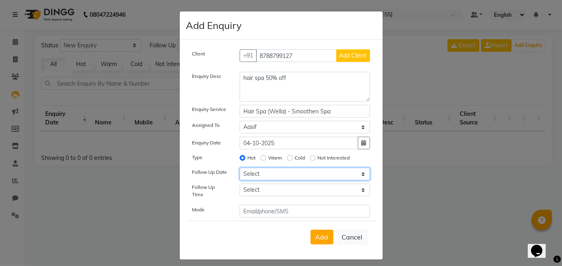
click at [257, 172] on select "Select [DATE] [DATE] [DATE] ([DATE]) [DATE] ([DATE]) [DATE] ([DATE]) [DATE] ([D…" at bounding box center [305, 174] width 130 height 13
select select "[DATE]"
click at [240, 168] on select "Select [DATE] [DATE] [DATE] ([DATE]) [DATE] ([DATE]) [DATE] ([DATE]) [DATE] ([D…" at bounding box center [305, 174] width 130 height 13
click at [367, 141] on button "button" at bounding box center [364, 143] width 12 height 13
select select "10"
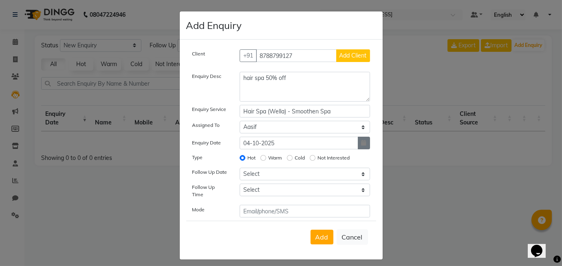
select select "2025"
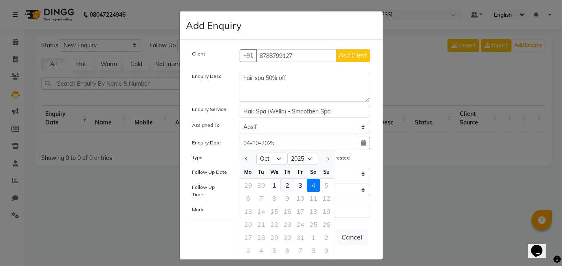
click at [286, 187] on div "2" at bounding box center [287, 185] width 13 height 13
type input "02-10-2025"
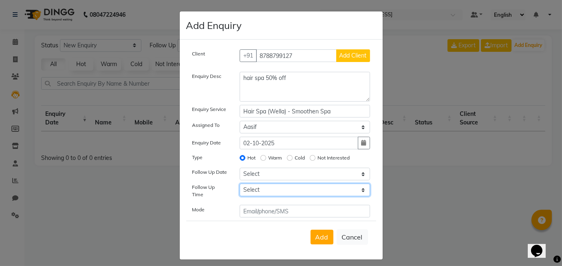
click at [273, 192] on select "Select 07:00 AM 07:15 AM 07:30 AM 07:45 AM 08:00 AM 08:15 AM 08:30 AM 08:45 AM …" at bounding box center [305, 189] width 130 height 13
select select "690"
click at [240, 183] on select "Select 07:00 AM 07:15 AM 07:30 AM 07:45 AM 08:00 AM 08:15 AM 08:30 AM 08:45 AM …" at bounding box center [305, 189] width 130 height 13
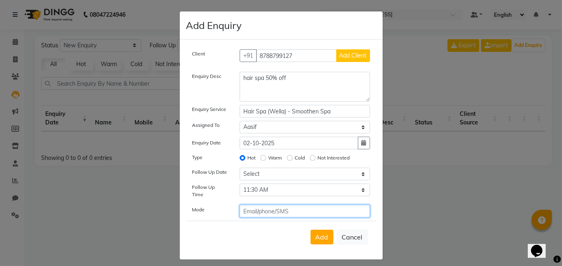
click at [279, 208] on input "text" at bounding box center [305, 211] width 130 height 13
type input "p"
type input "call"
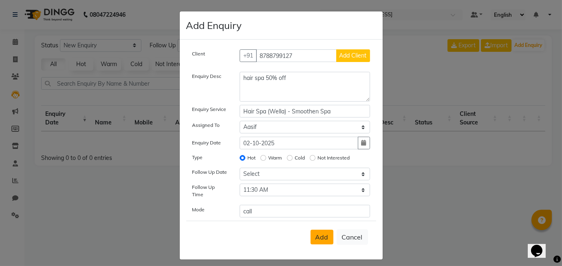
click at [327, 233] on span "Add" at bounding box center [321, 237] width 13 height 8
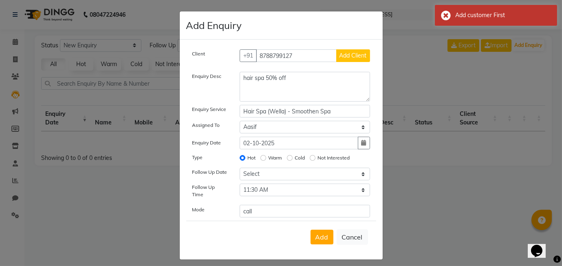
click at [354, 54] on span "Add Client" at bounding box center [352, 55] width 27 height 7
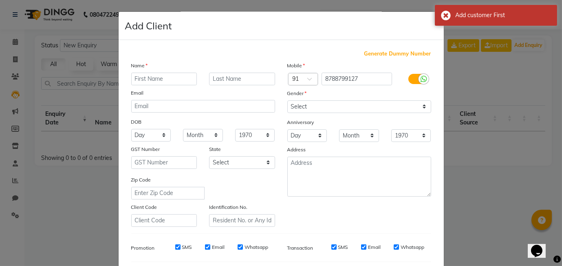
click at [481, 83] on ngb-modal-window "Add Client Generate Dummy Number Name Email DOB Day 01 02 03 04 05 06 07 08 09 …" at bounding box center [281, 133] width 562 height 266
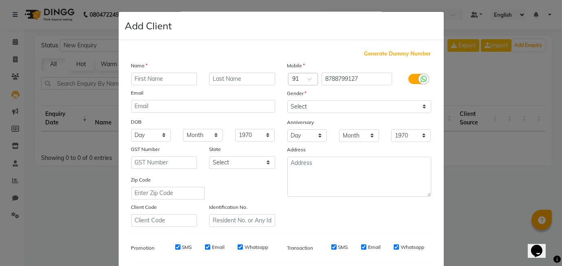
scroll to position [110, 0]
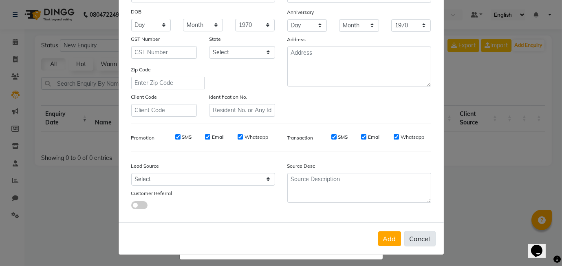
click at [421, 238] on button "Cancel" at bounding box center [419, 238] width 31 height 15
select select
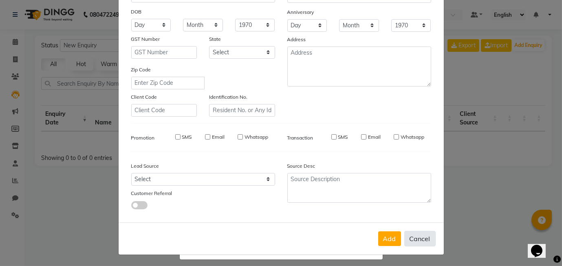
select select
checkbox input "false"
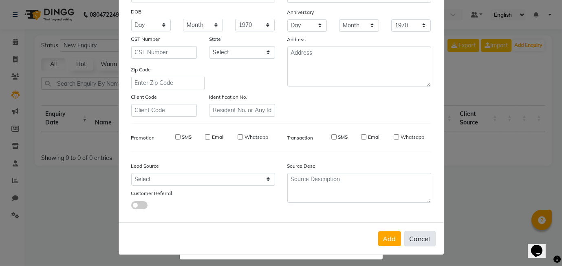
checkbox input "false"
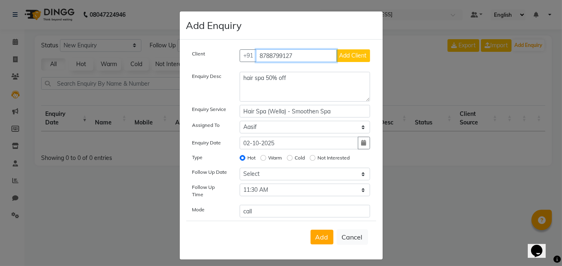
click at [316, 53] on input "8788799127" at bounding box center [296, 55] width 81 height 13
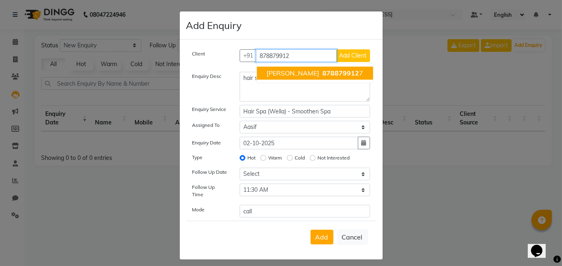
click at [322, 73] on span "878879912" at bounding box center [340, 73] width 37 height 8
type input "8788799127"
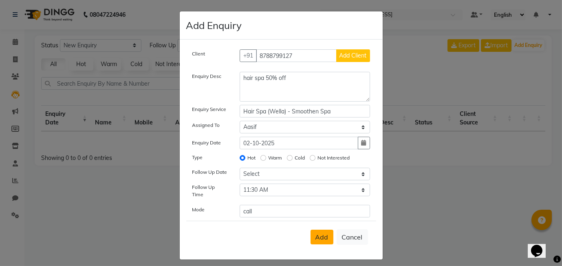
click at [319, 233] on span "Add" at bounding box center [321, 237] width 13 height 8
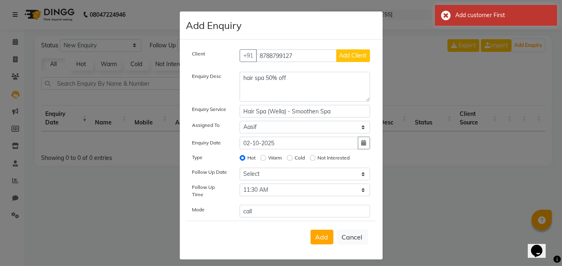
click at [361, 60] on button "Add Client" at bounding box center [353, 55] width 34 height 13
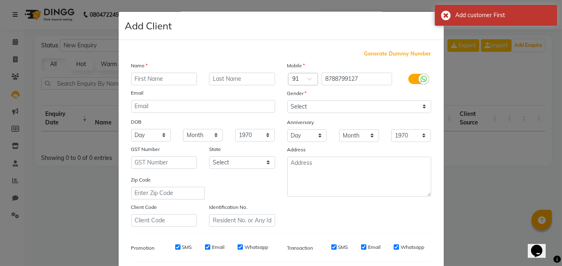
click at [181, 77] on input "text" at bounding box center [164, 79] width 66 height 13
type input "amruta"
click at [224, 75] on input "text" at bounding box center [242, 79] width 66 height 13
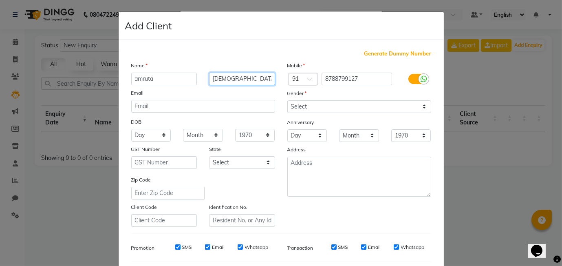
type input "[DEMOGRAPHIC_DATA]"
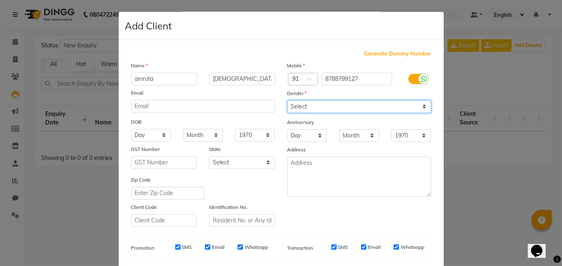
click at [315, 107] on select "Select [DEMOGRAPHIC_DATA] [DEMOGRAPHIC_DATA] Other Prefer Not To Say" at bounding box center [359, 106] width 144 height 13
select select "[DEMOGRAPHIC_DATA]"
click at [287, 100] on select "Select [DEMOGRAPHIC_DATA] [DEMOGRAPHIC_DATA] Other Prefer Not To Say" at bounding box center [359, 106] width 144 height 13
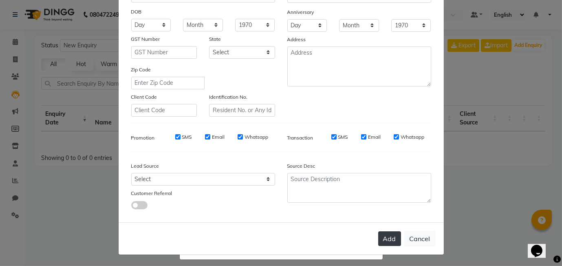
click at [389, 241] on button "Add" at bounding box center [389, 238] width 23 height 15
